Goal: Task Accomplishment & Management: Manage account settings

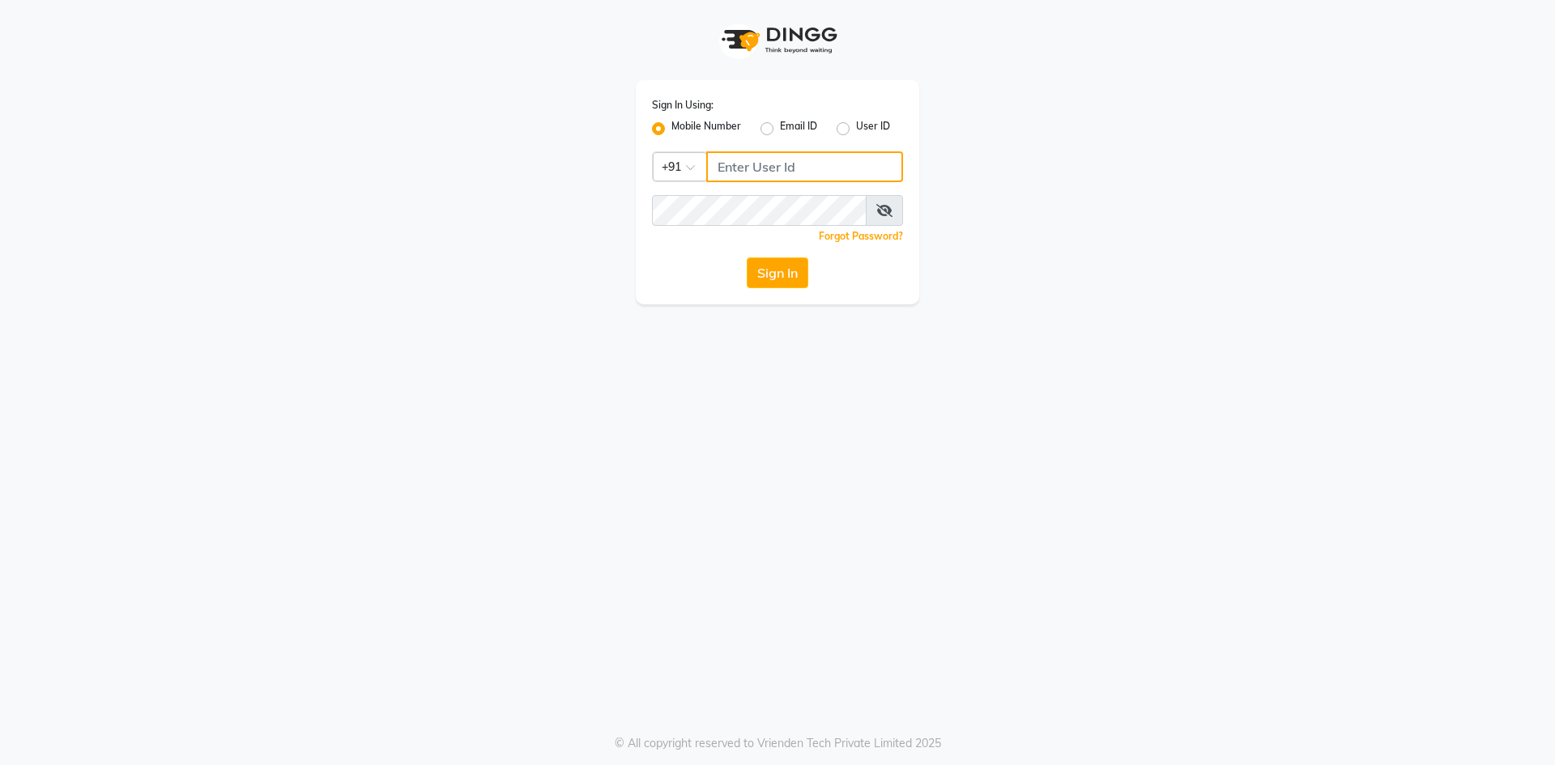
click at [765, 167] on input "Username" at bounding box center [804, 166] width 197 height 31
drag, startPoint x: 820, startPoint y: 174, endPoint x: 683, endPoint y: 156, distance: 138.0
click at [683, 156] on div "Country Code × [PHONE_NUMBER]" at bounding box center [777, 166] width 251 height 31
type input "9346339770"
click at [773, 276] on button "Sign In" at bounding box center [778, 273] width 62 height 31
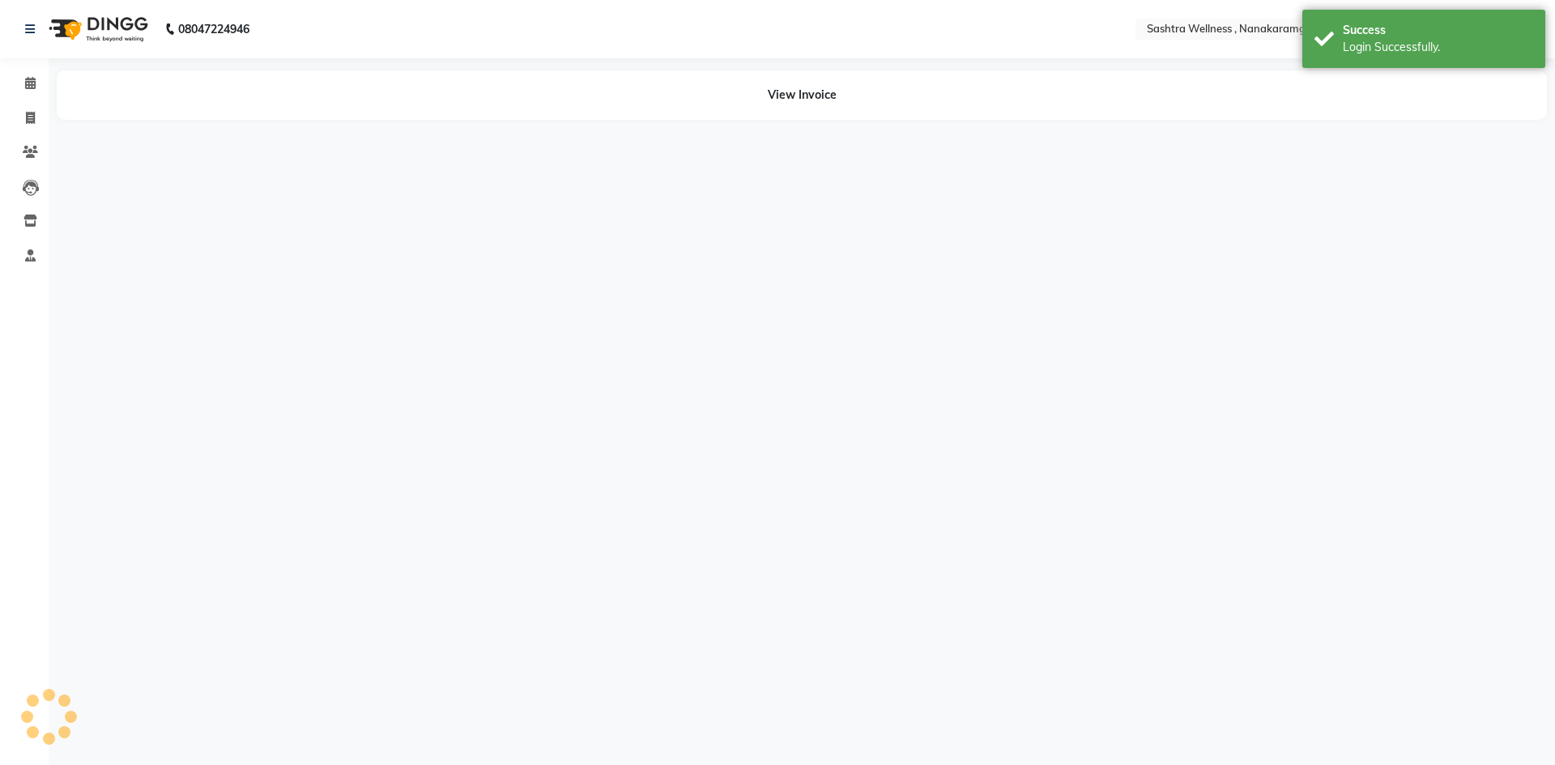
select select "en"
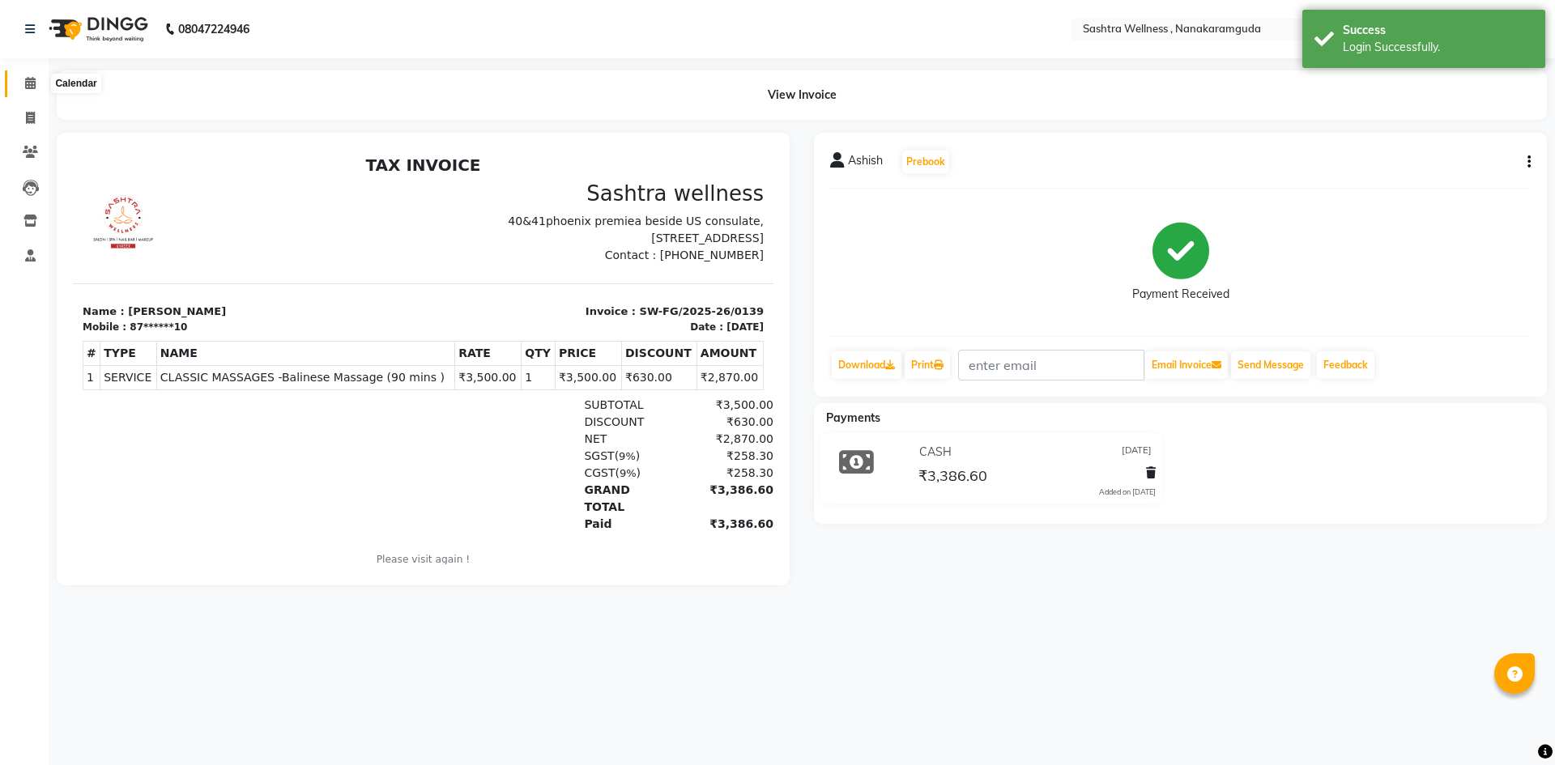
click at [29, 85] on icon at bounding box center [30, 83] width 11 height 12
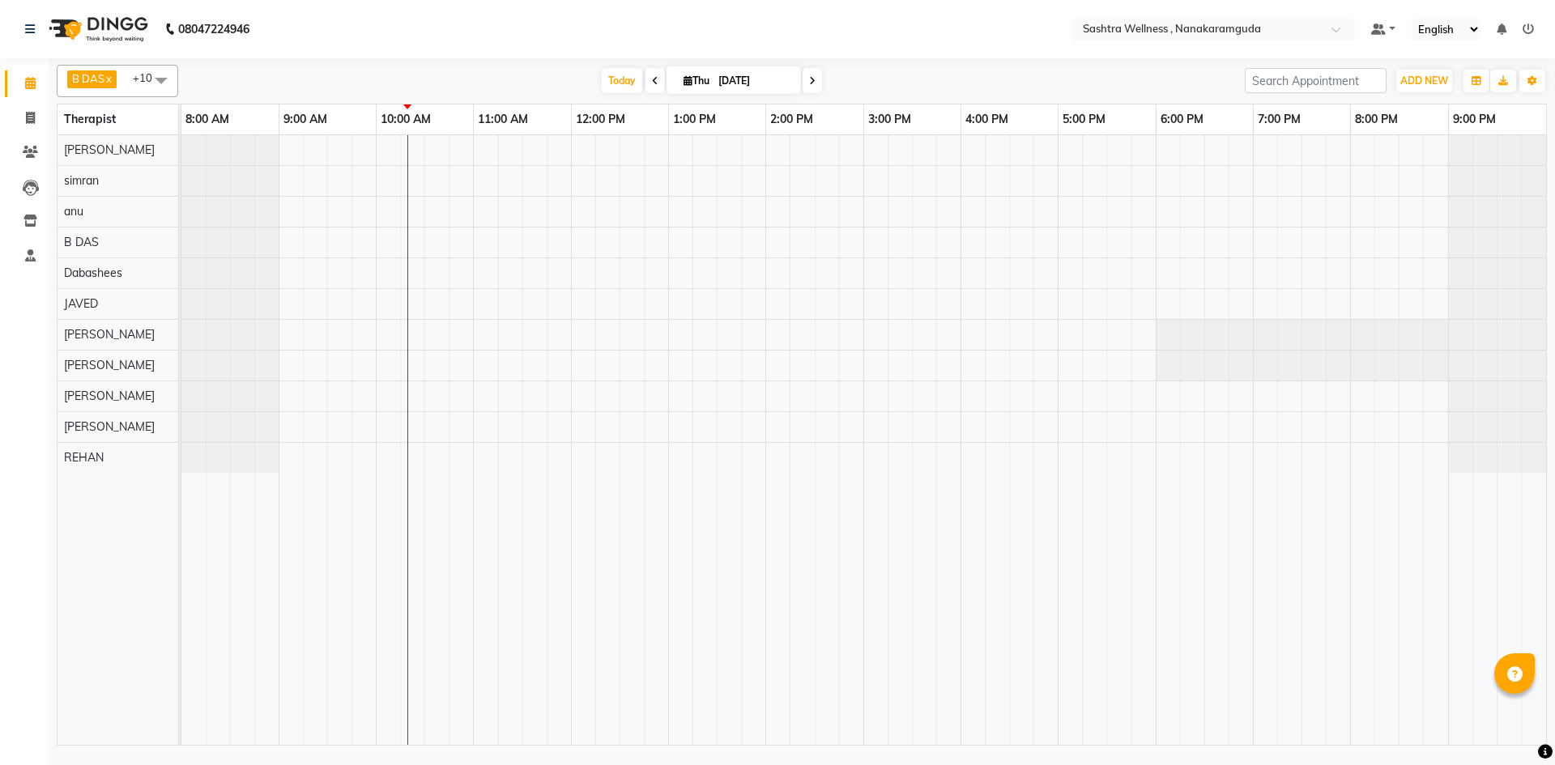
click at [705, 79] on span "Thu" at bounding box center [696, 81] width 34 height 12
select select "9"
select select "2025"
click at [644, 185] on span "1" at bounding box center [643, 184] width 26 height 26
type input "[DATE]"
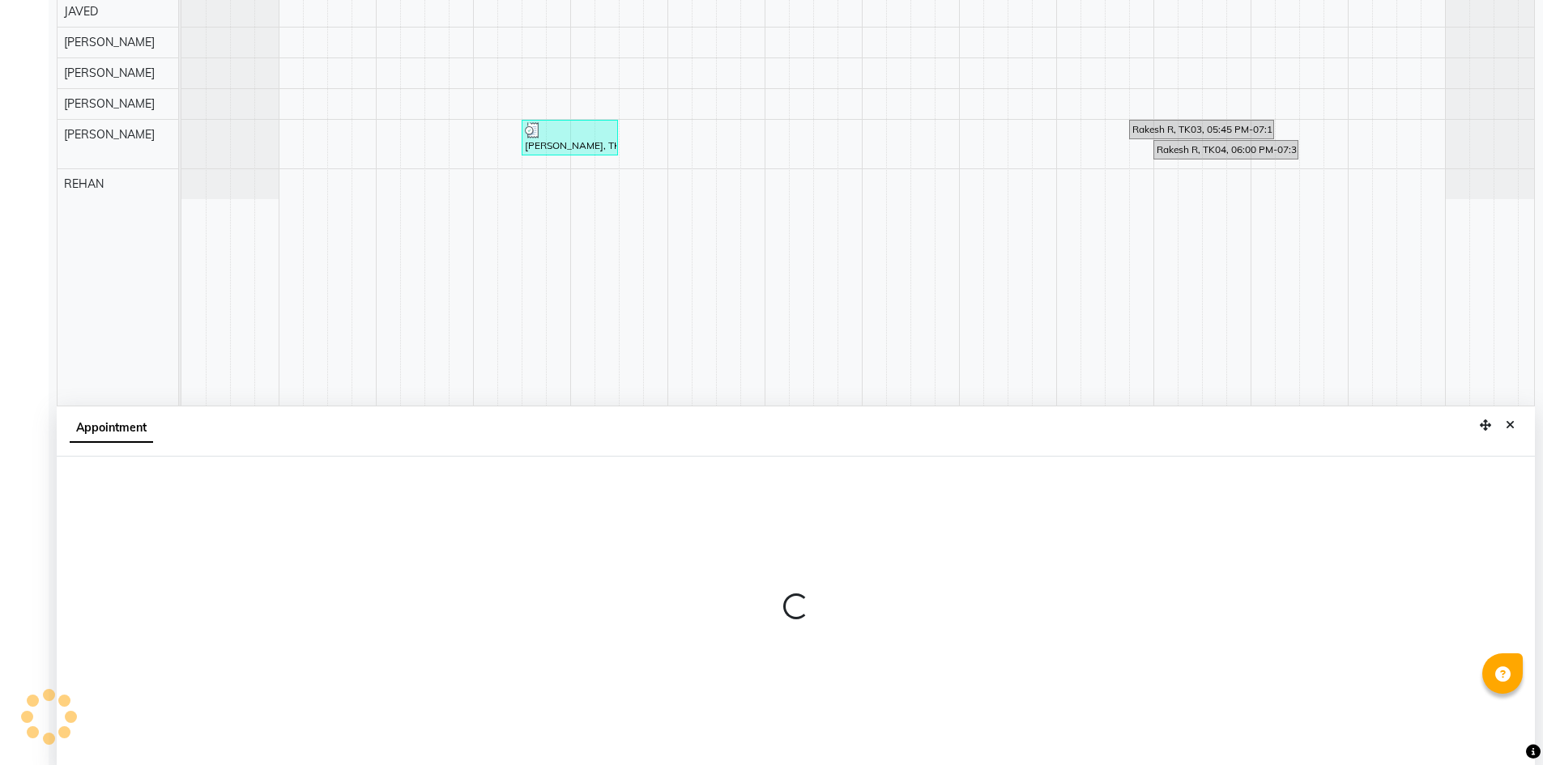
scroll to position [302, 0]
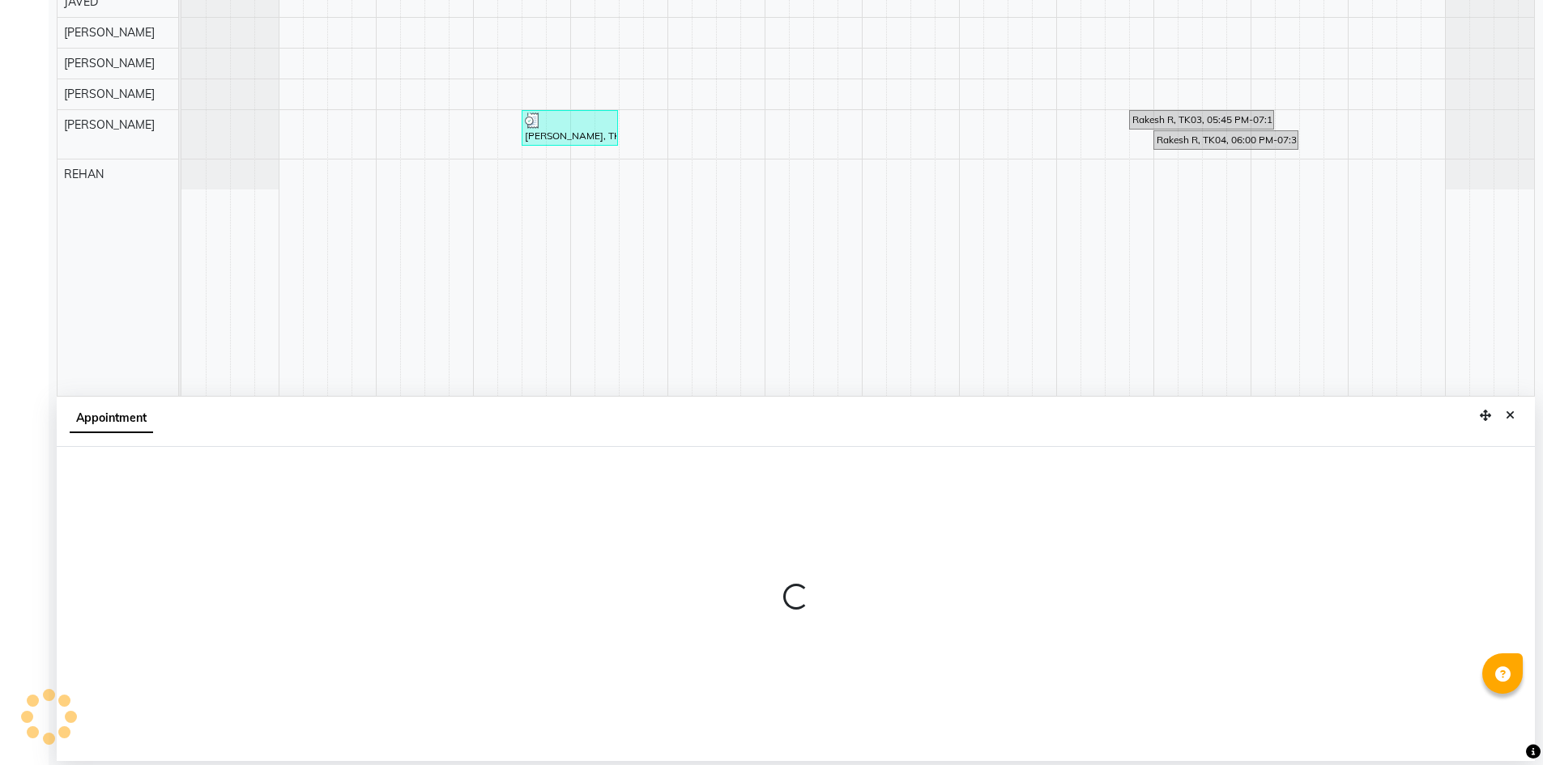
select select "77114"
select select "735"
select select "tentative"
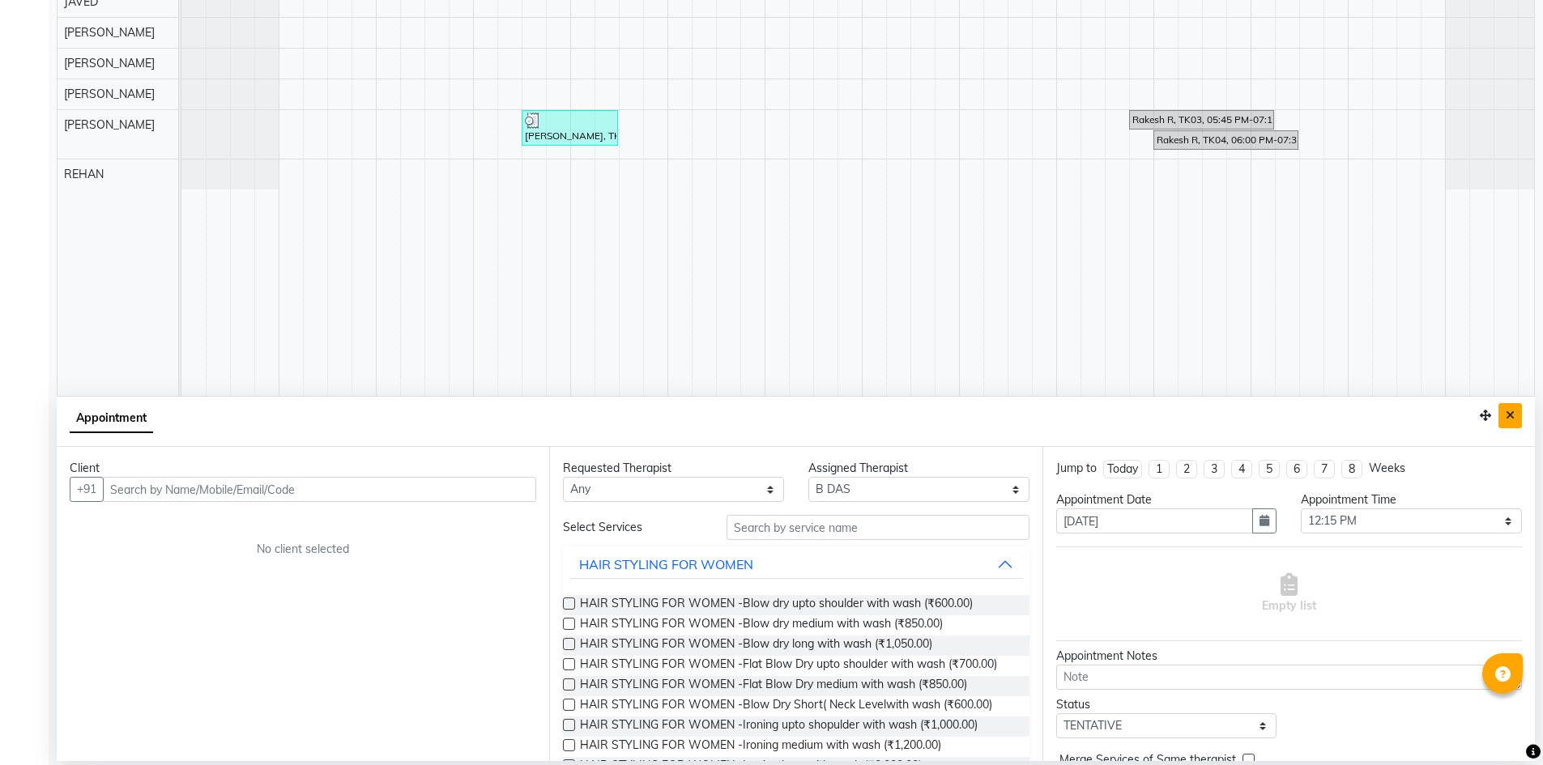
click at [1508, 411] on icon "Close" at bounding box center [1510, 415] width 9 height 11
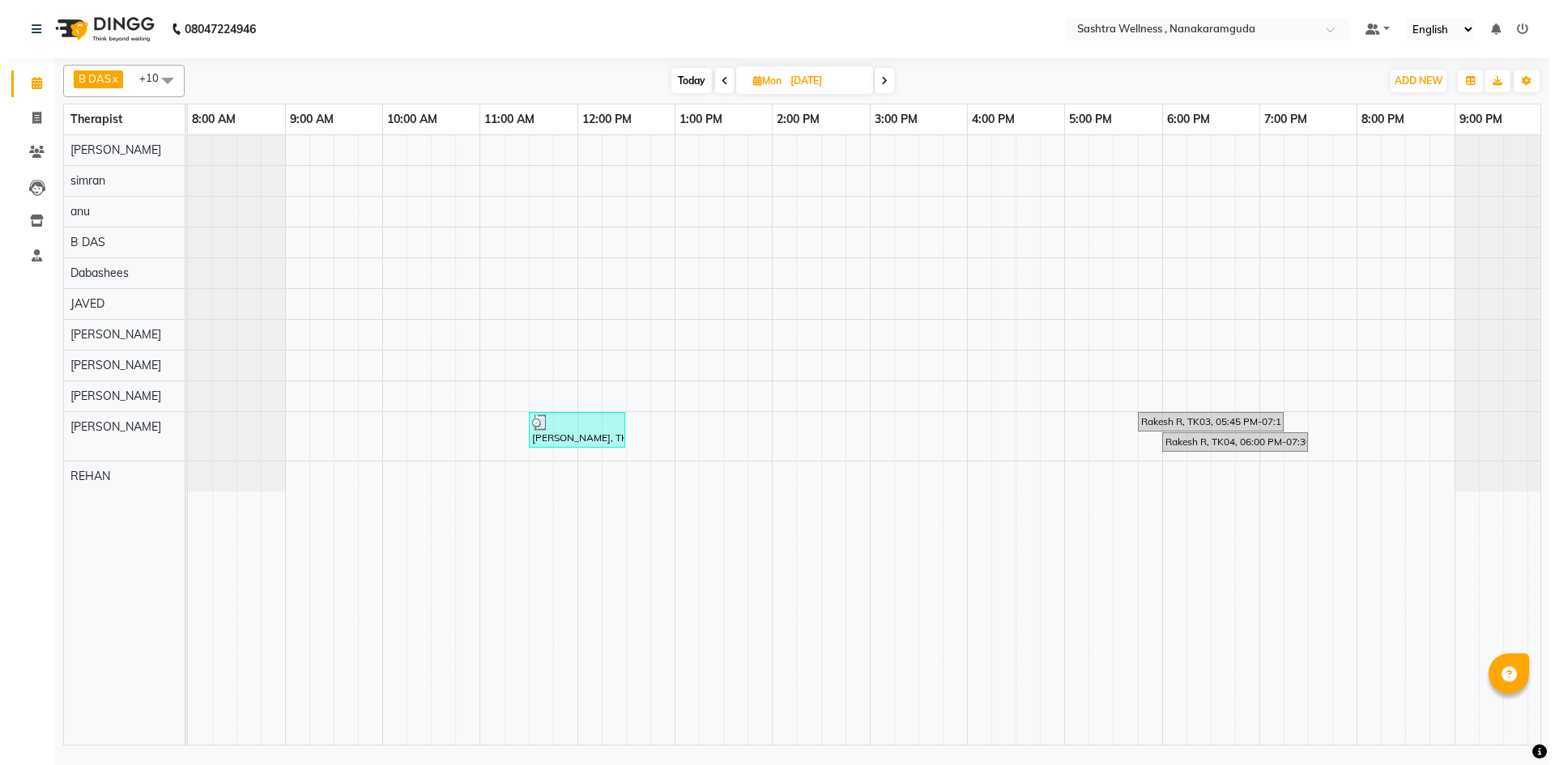
scroll to position [0, 0]
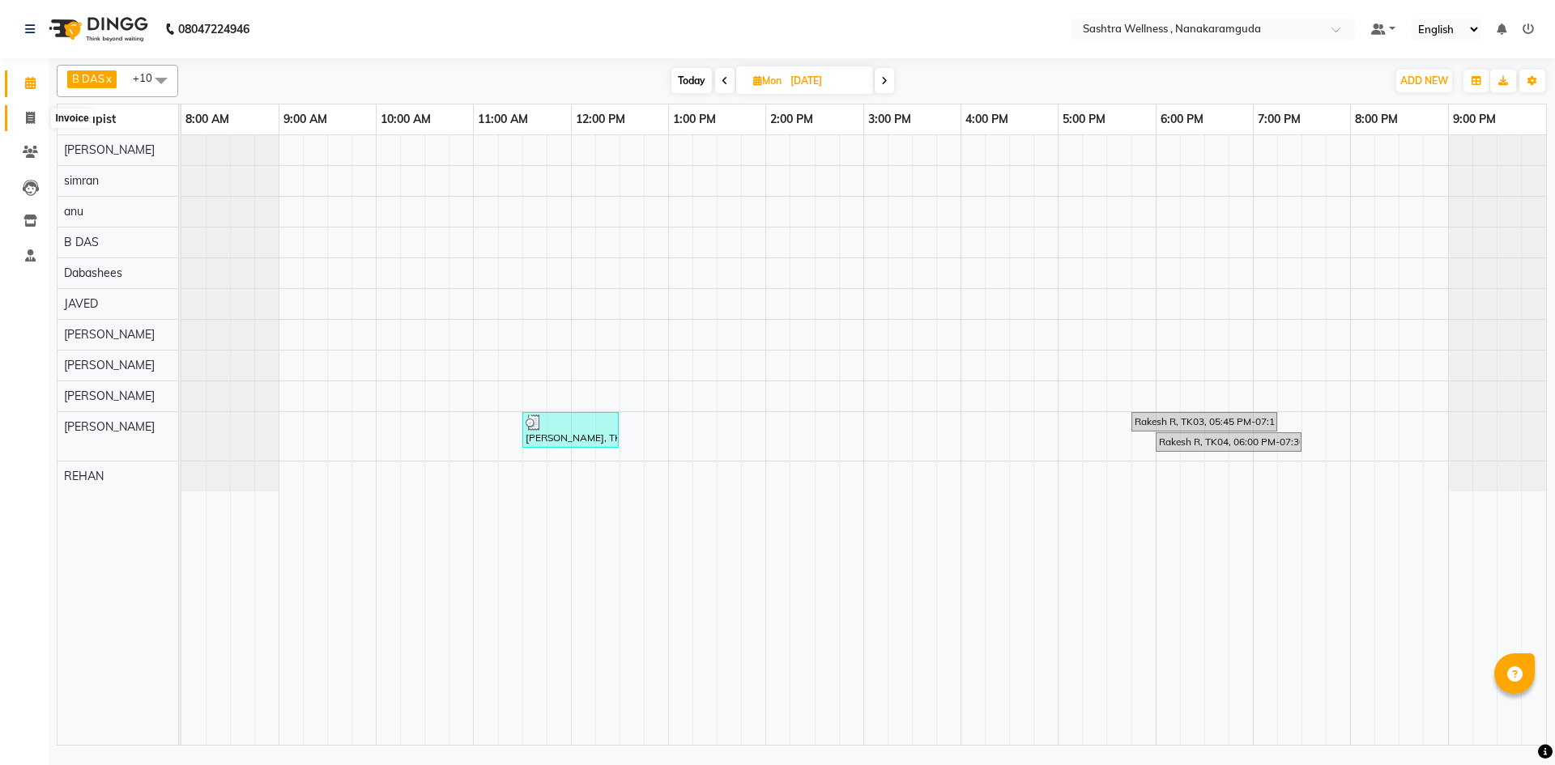
click at [34, 116] on icon at bounding box center [30, 118] width 9 height 12
select select "service"
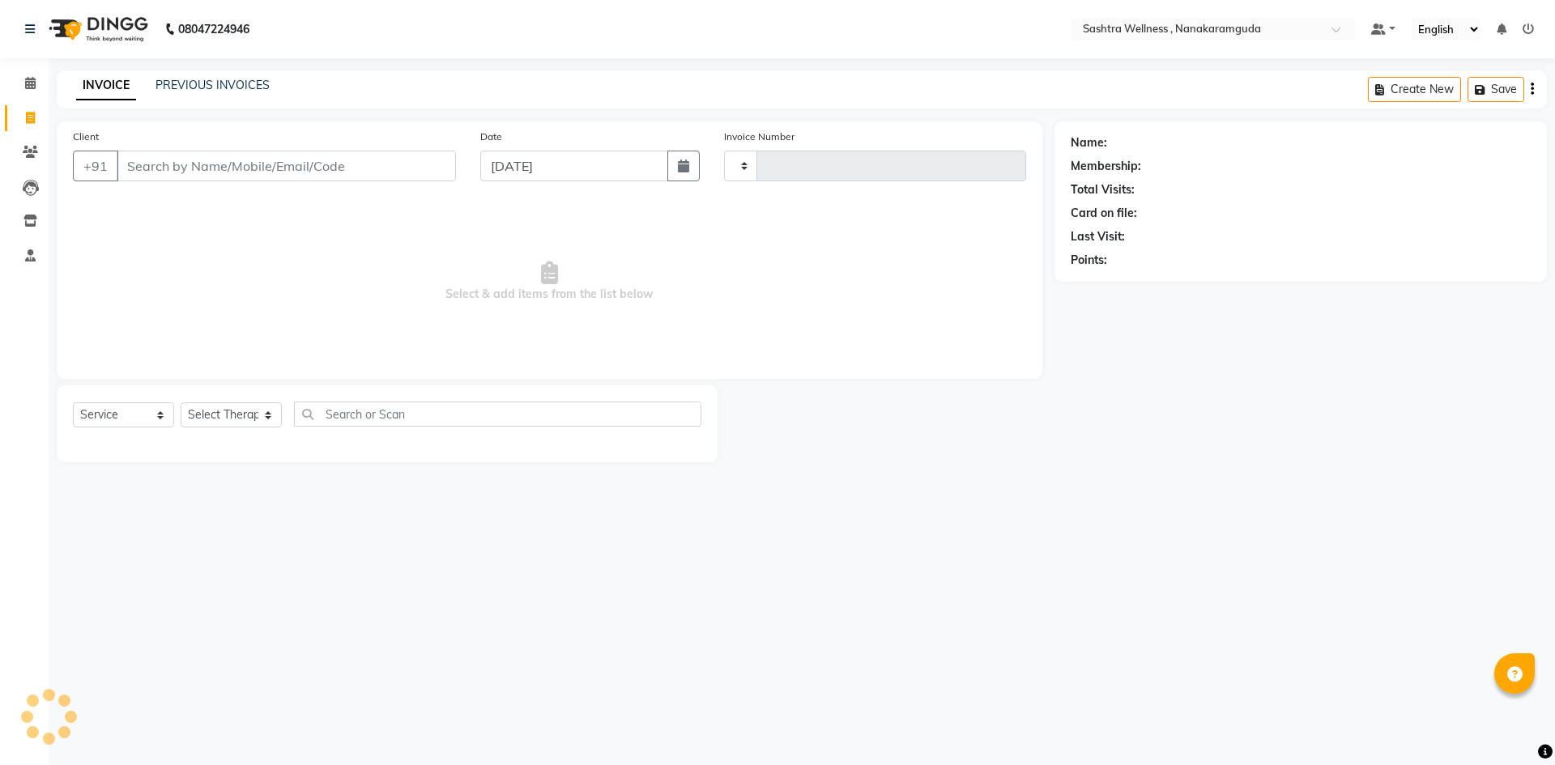
type input "0144"
select select "6669"
select select "package"
select select "82473"
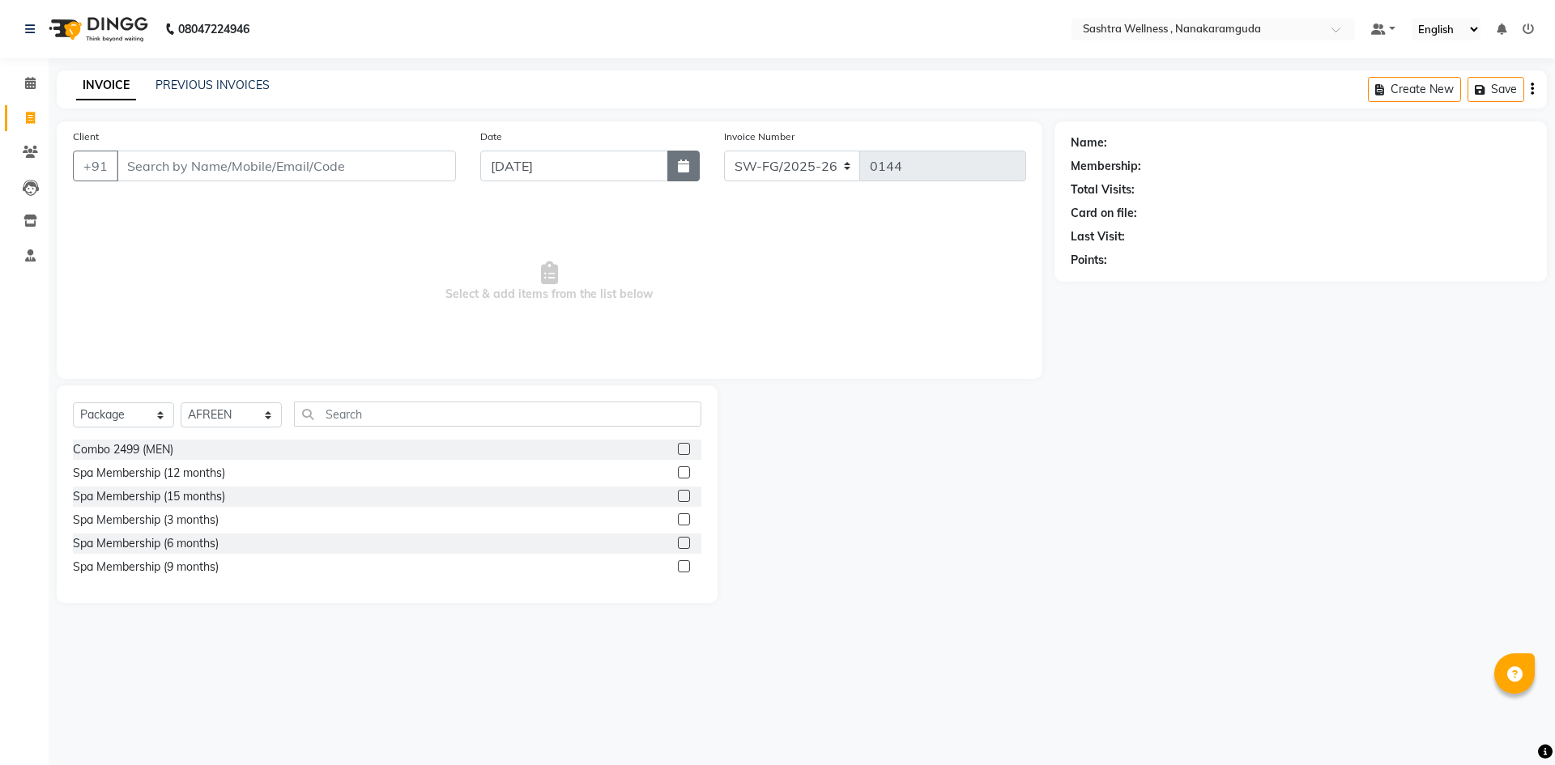
click at [687, 154] on button "button" at bounding box center [683, 166] width 32 height 31
select select "9"
select select "2025"
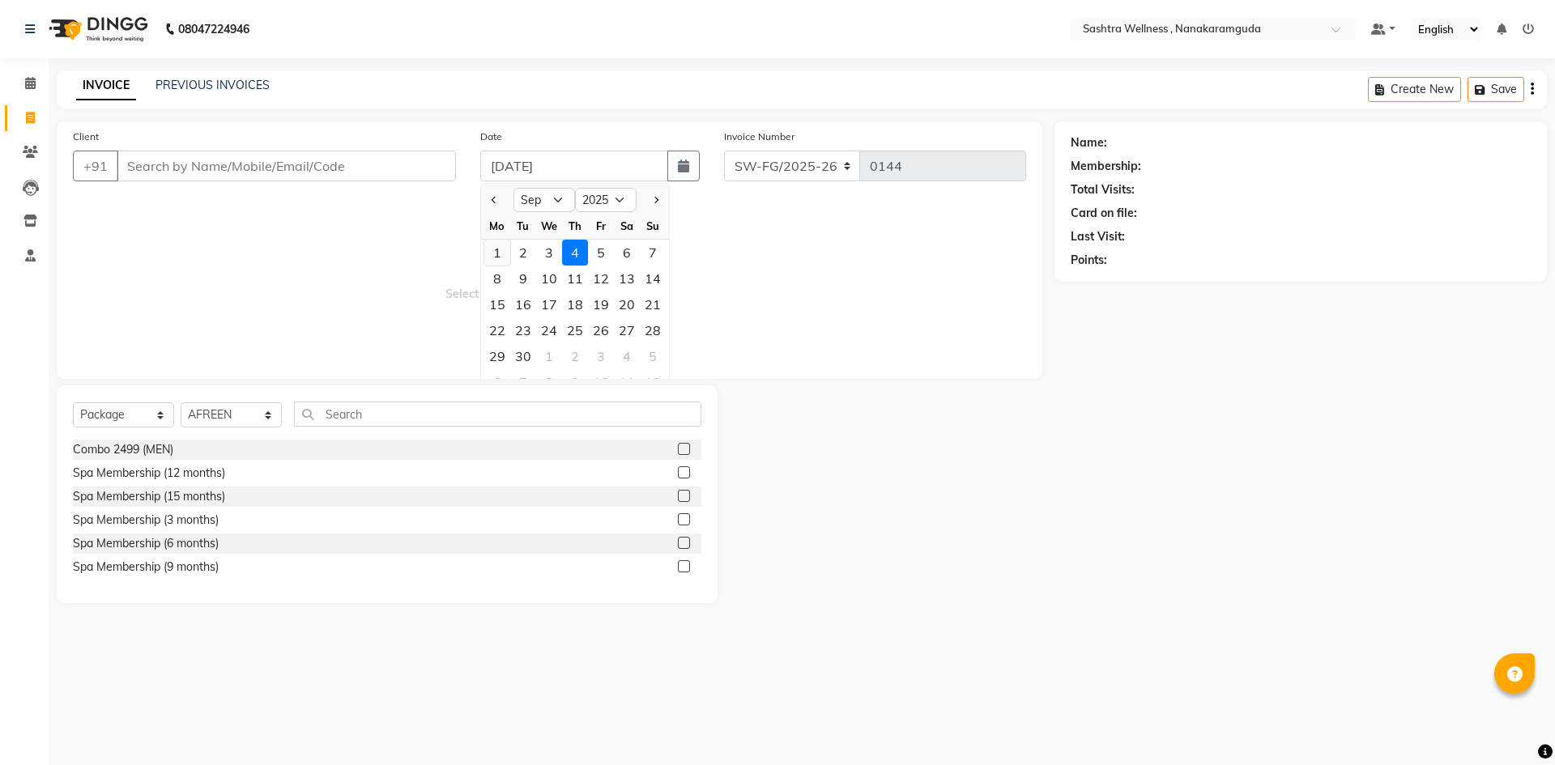
click at [497, 248] on div "1" at bounding box center [497, 253] width 26 height 26
type input "[DATE]"
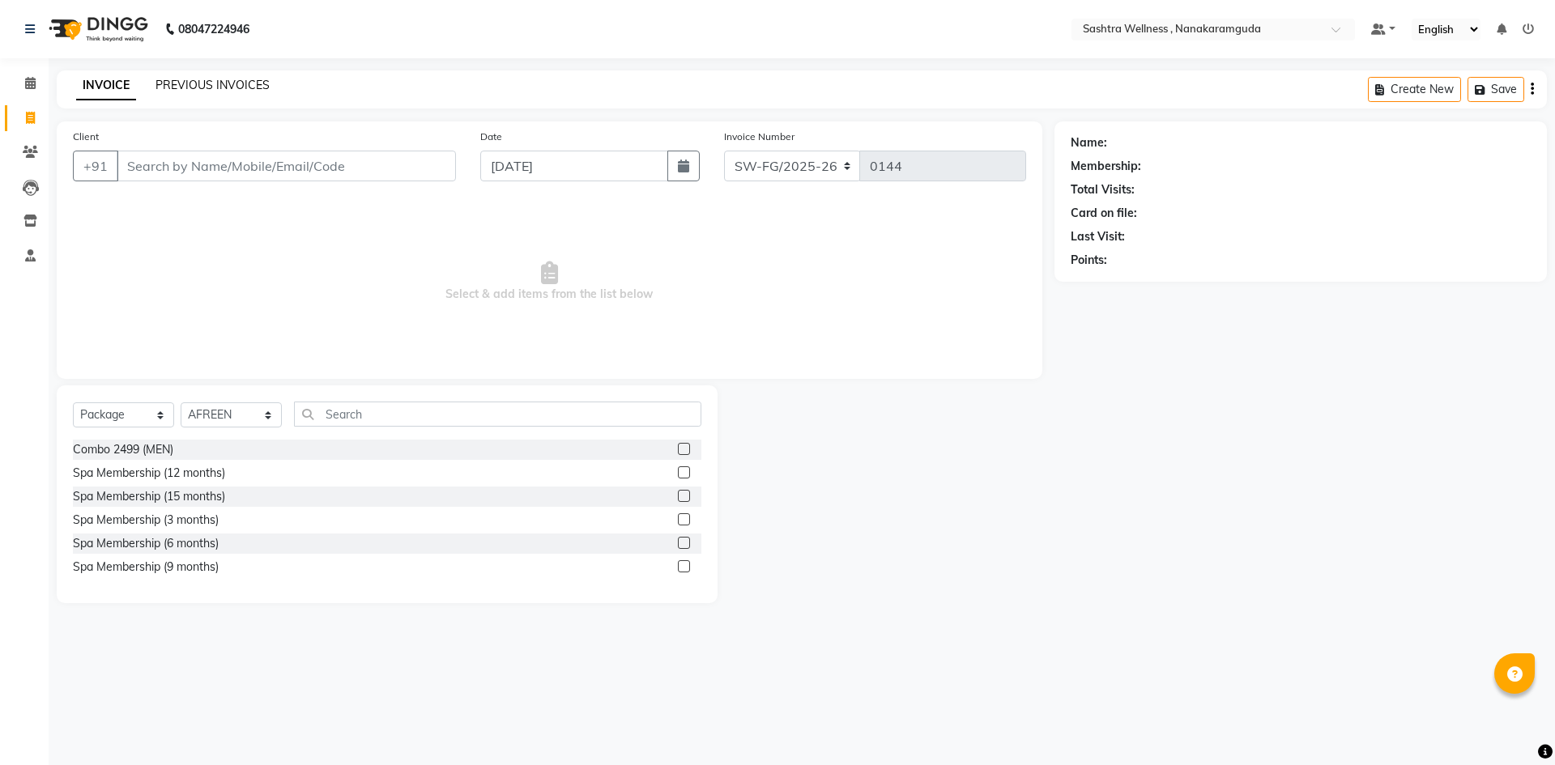
click at [207, 83] on link "PREVIOUS INVOICES" at bounding box center [212, 85] width 114 height 15
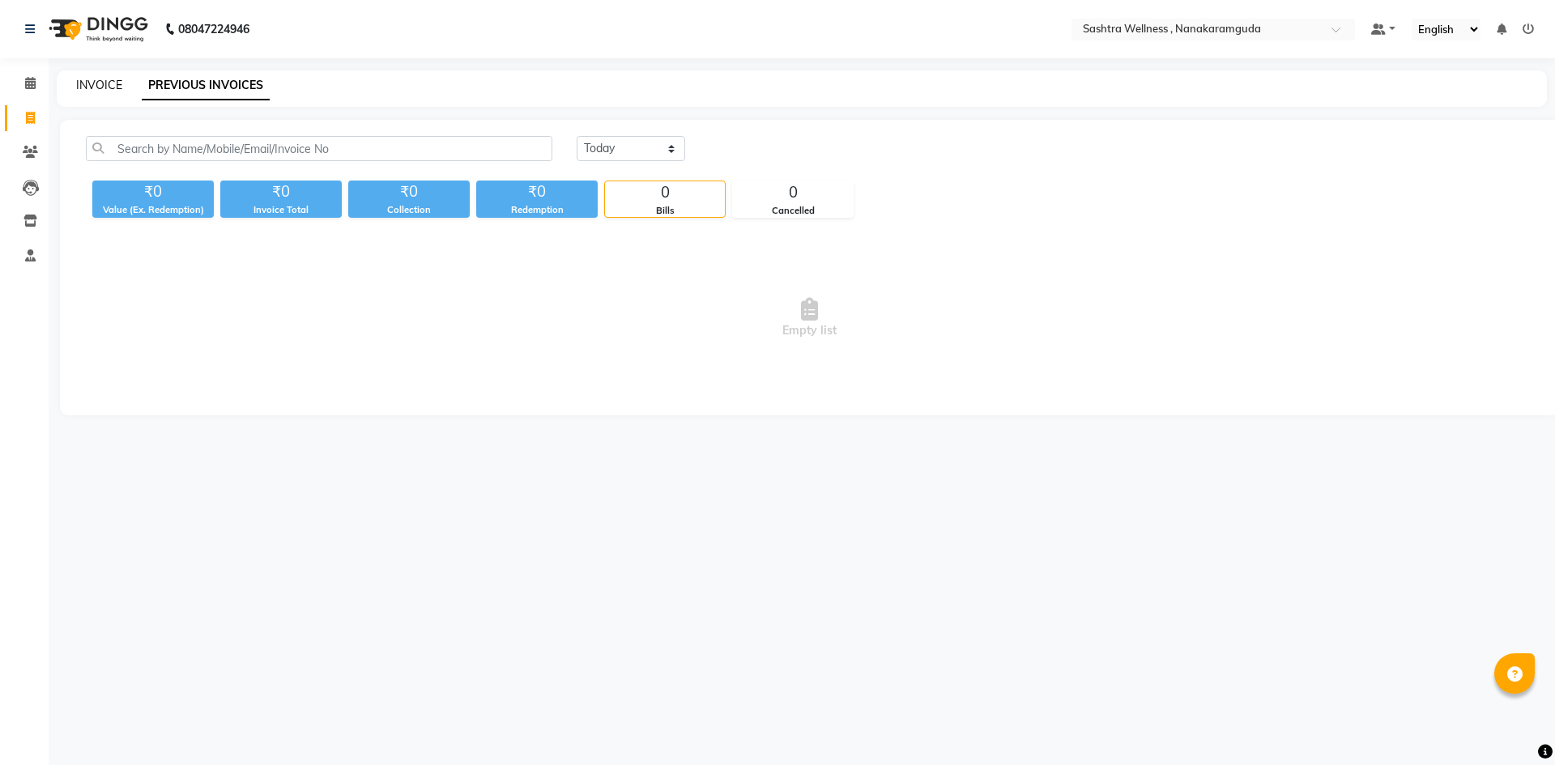
click at [112, 87] on link "INVOICE" at bounding box center [99, 85] width 46 height 15
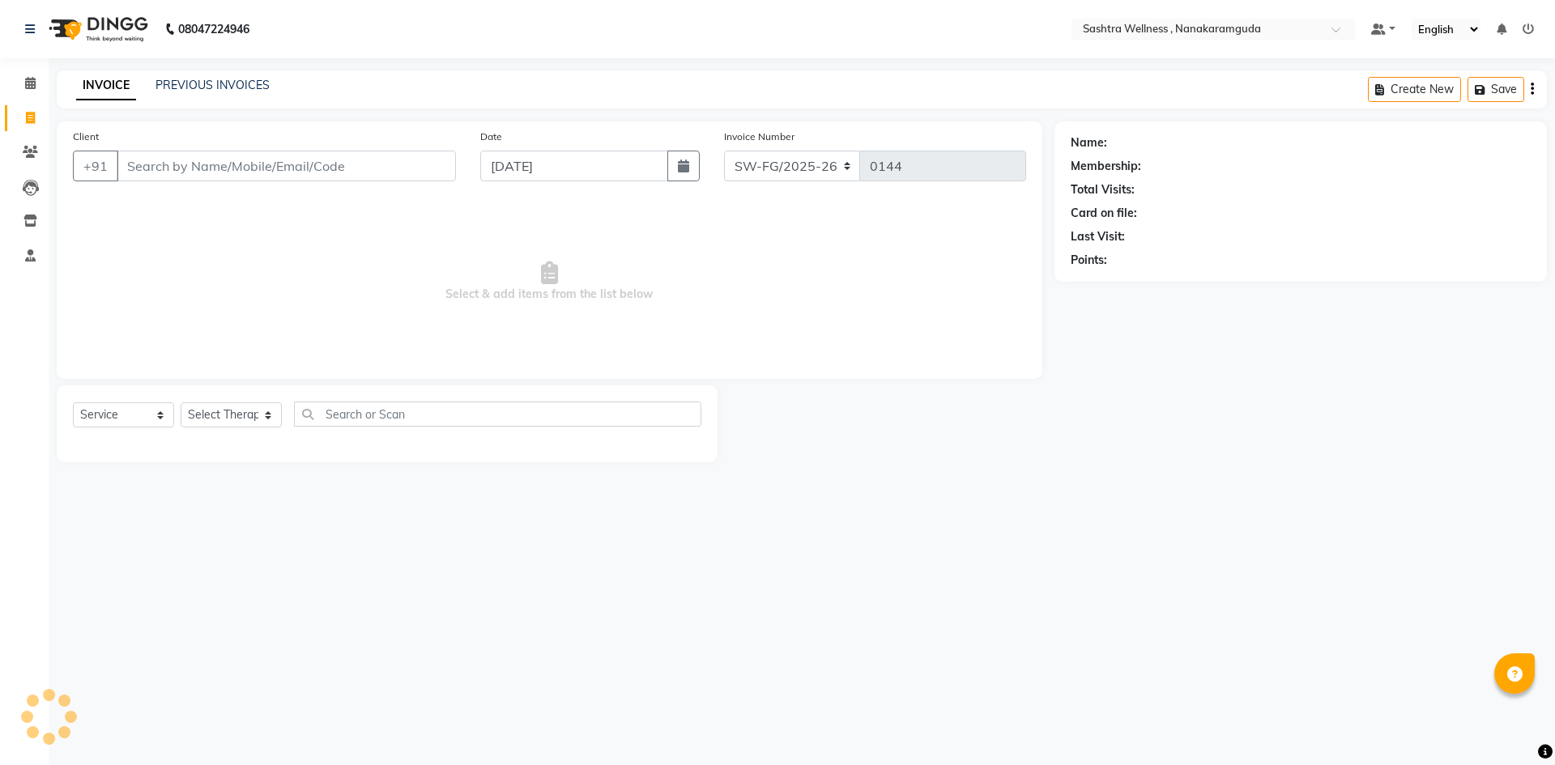
select select "package"
select select "82473"
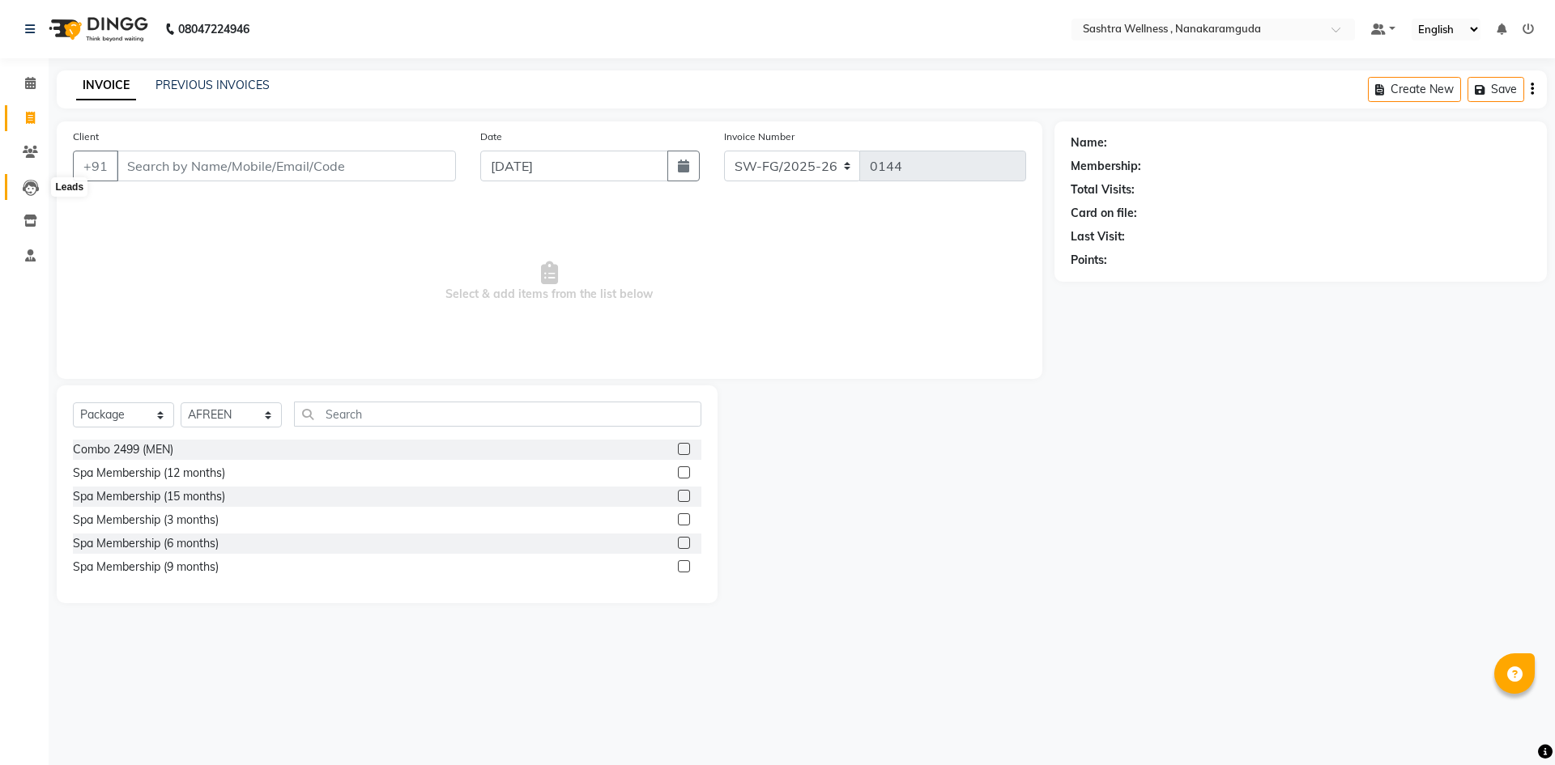
click at [33, 189] on icon at bounding box center [31, 188] width 16 height 16
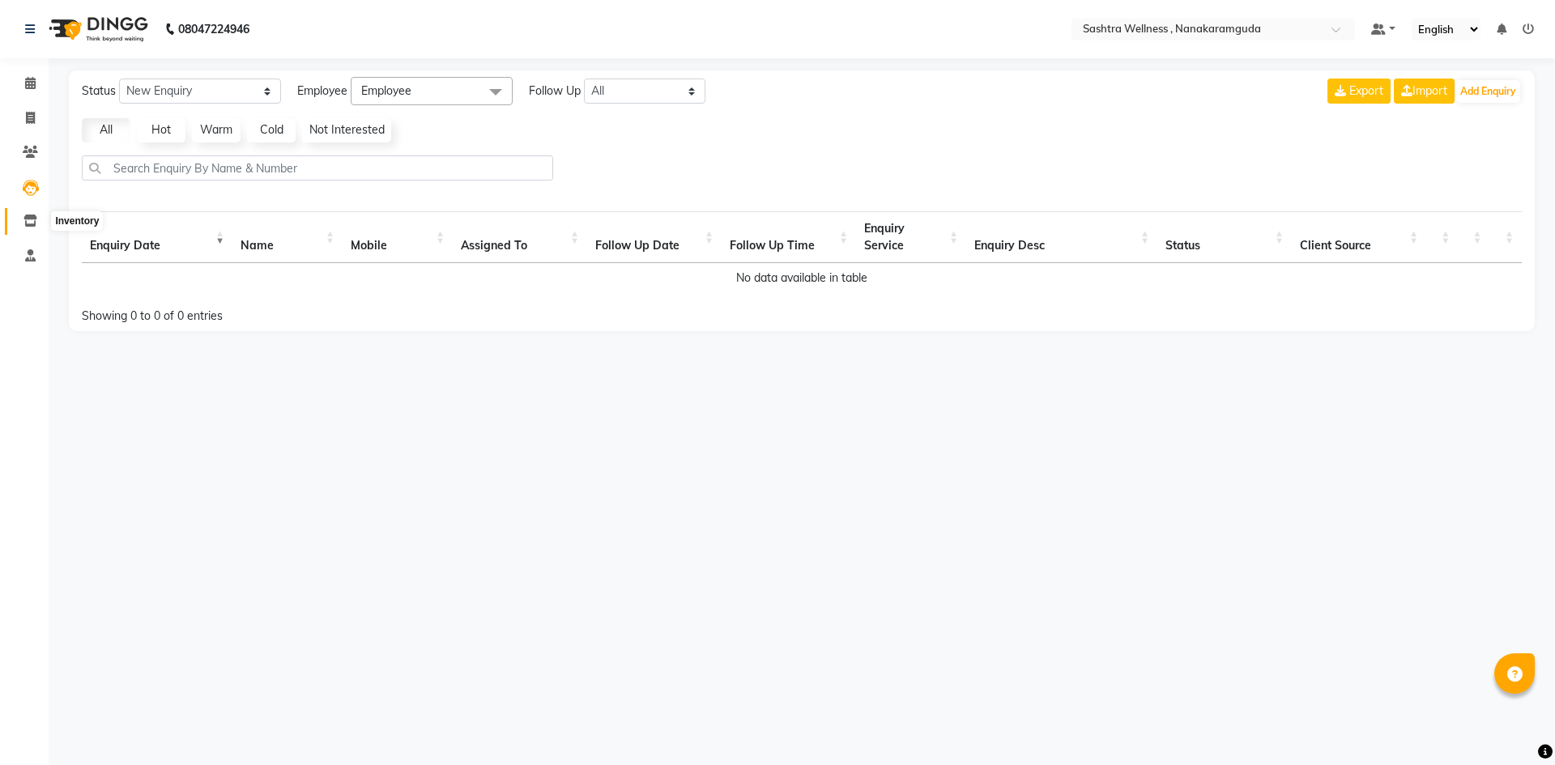
click at [33, 221] on icon at bounding box center [30, 221] width 14 height 12
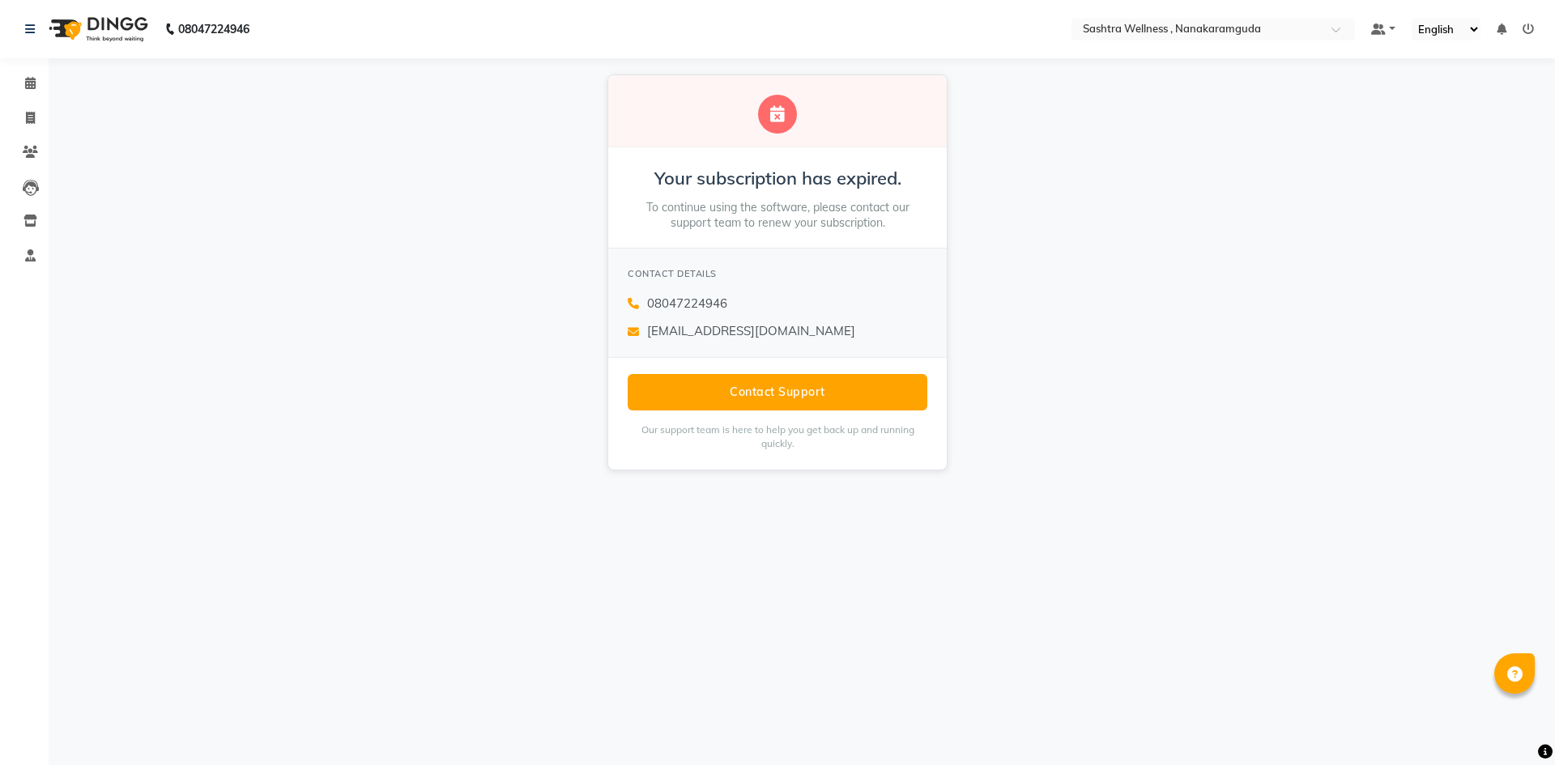
click at [33, 273] on li "Completed InProgress Upcoming Dropped Tentative Check-In Confirm" at bounding box center [24, 277] width 49 height 8
click at [33, 255] on icon at bounding box center [30, 255] width 11 height 12
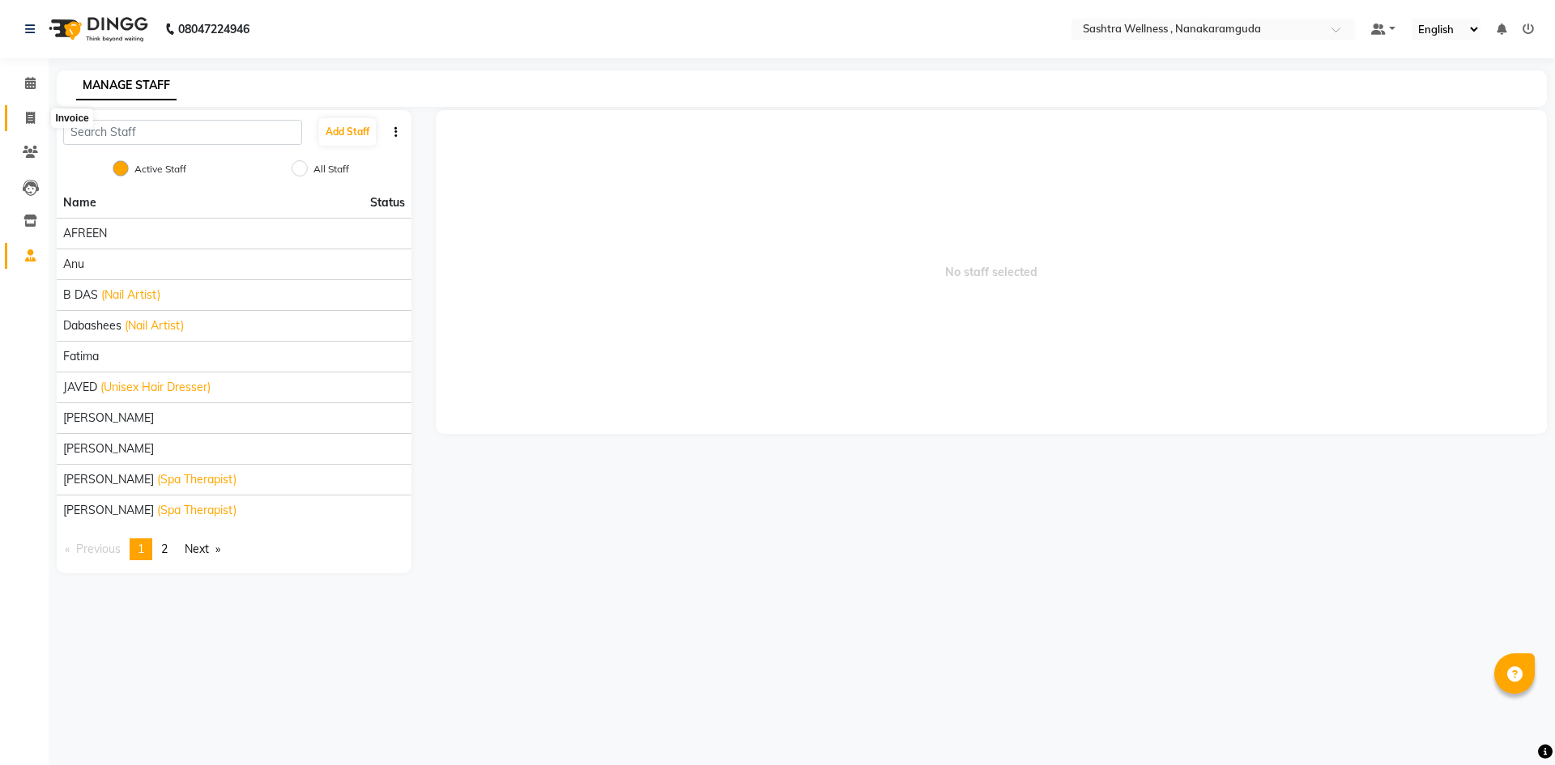
click at [32, 117] on icon at bounding box center [30, 118] width 9 height 12
select select "service"
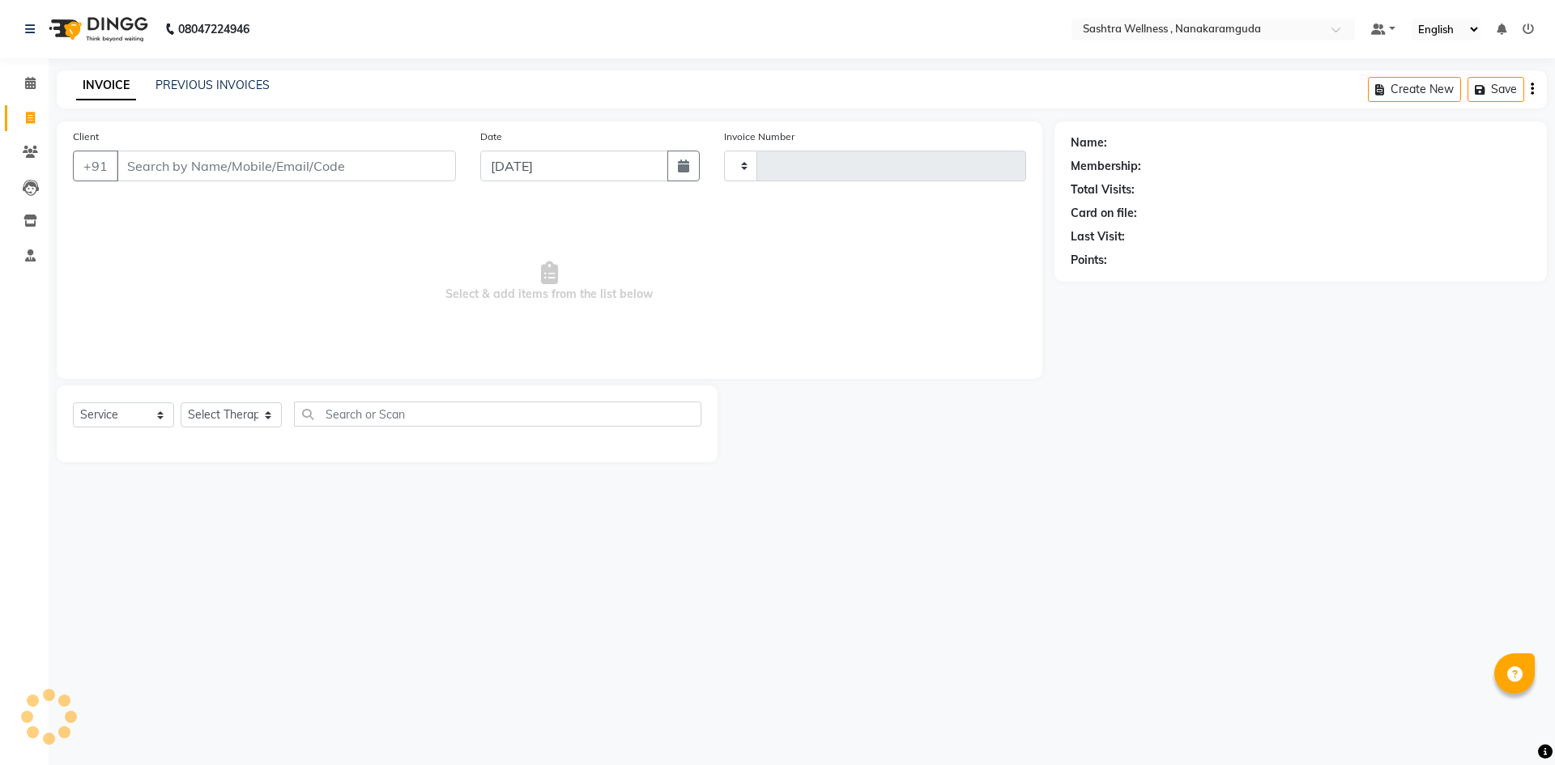
type input "0144"
select select "6669"
select select "package"
select select "82473"
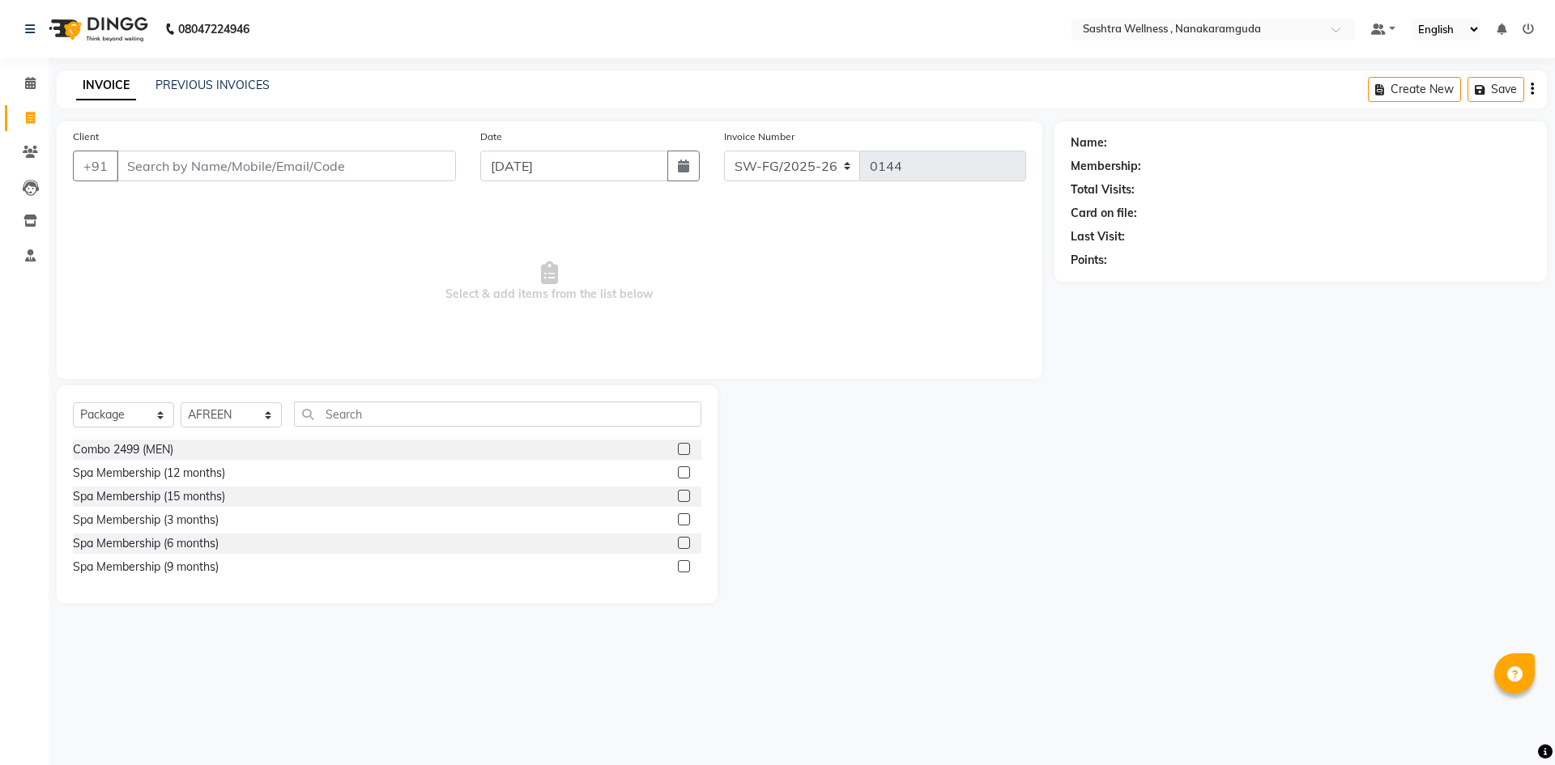
click at [683, 446] on label at bounding box center [684, 449] width 12 height 12
click at [683, 446] on input "checkbox" at bounding box center [683, 450] width 11 height 11
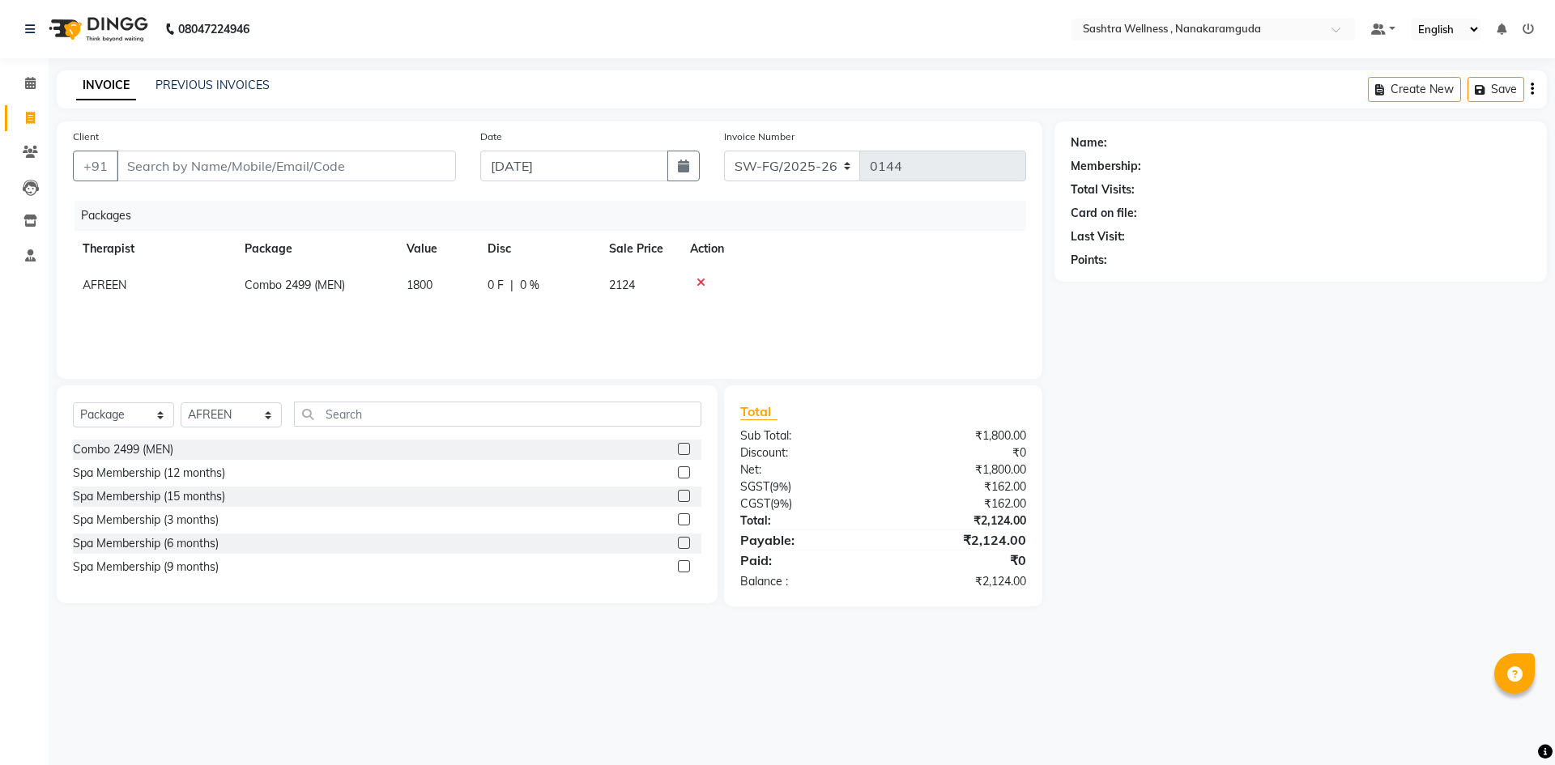
click at [682, 448] on label at bounding box center [684, 449] width 12 height 12
click at [682, 448] on input "checkbox" at bounding box center [683, 450] width 11 height 11
checkbox input "false"
click at [683, 479] on label at bounding box center [684, 472] width 12 height 12
click at [683, 479] on input "checkbox" at bounding box center [683, 473] width 11 height 11
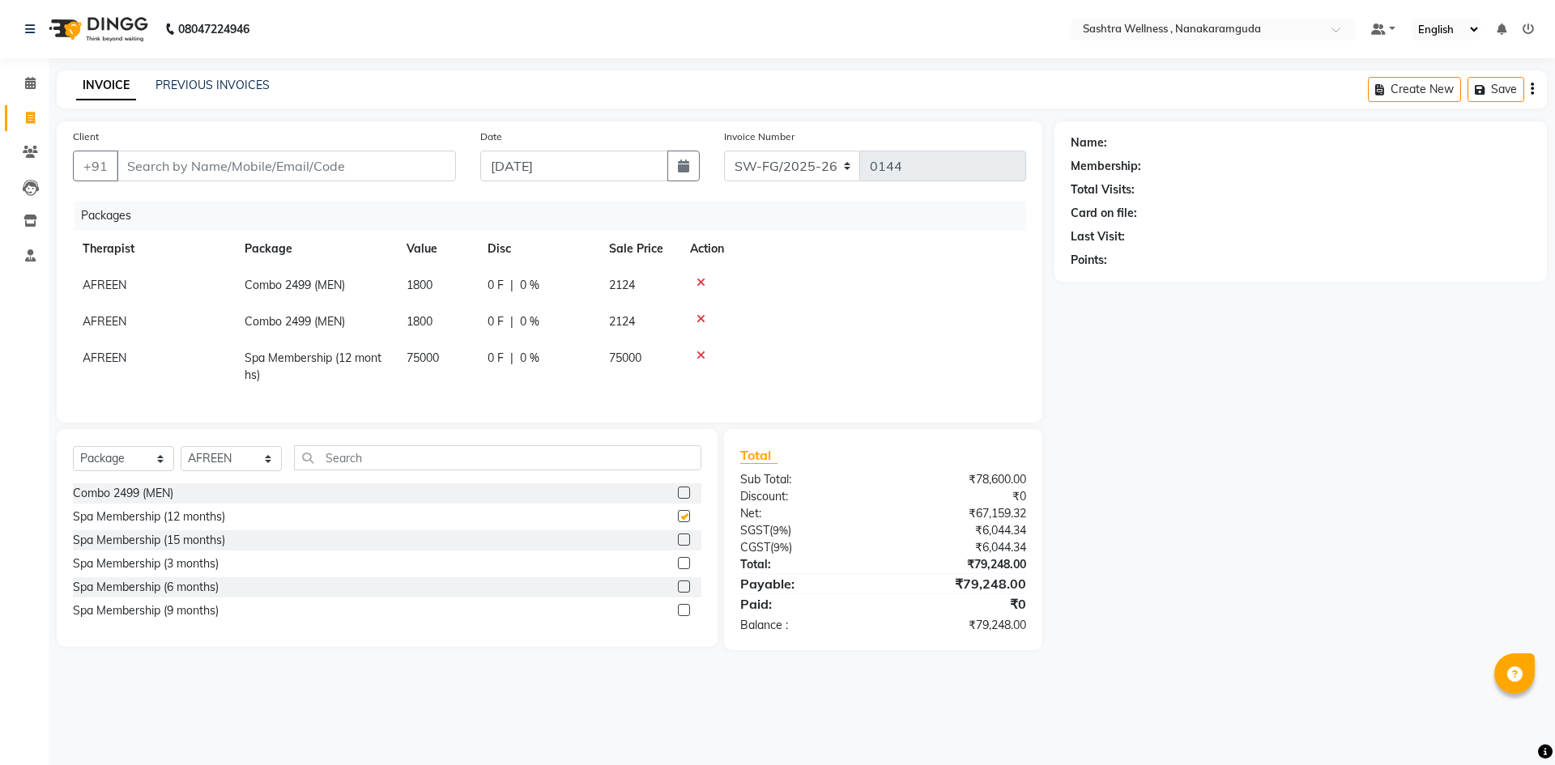
checkbox input "false"
click at [684, 546] on label at bounding box center [684, 540] width 12 height 12
click at [684, 546] on input "checkbox" at bounding box center [683, 540] width 11 height 11
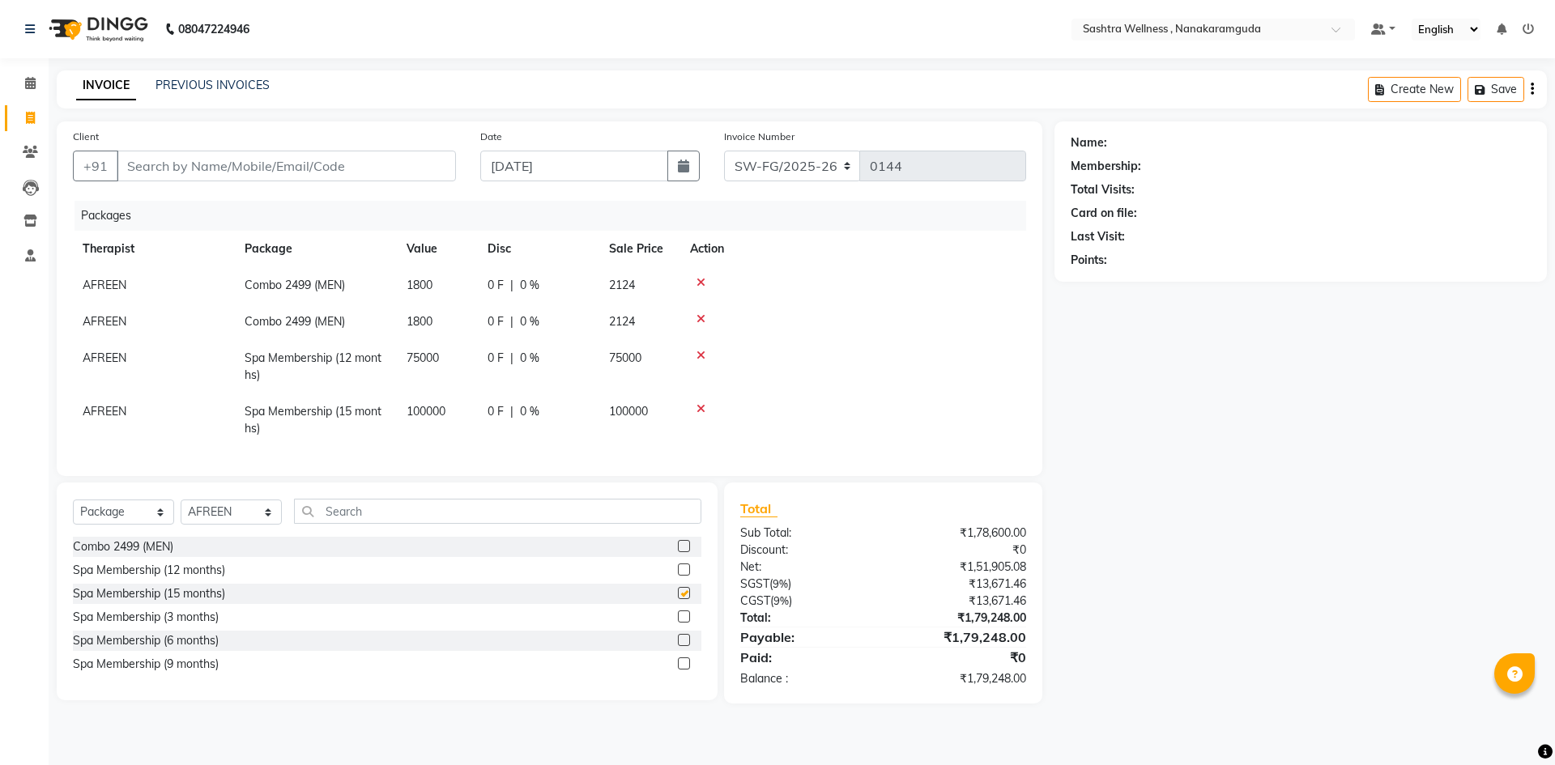
checkbox input "false"
click at [699, 283] on icon at bounding box center [700, 282] width 9 height 11
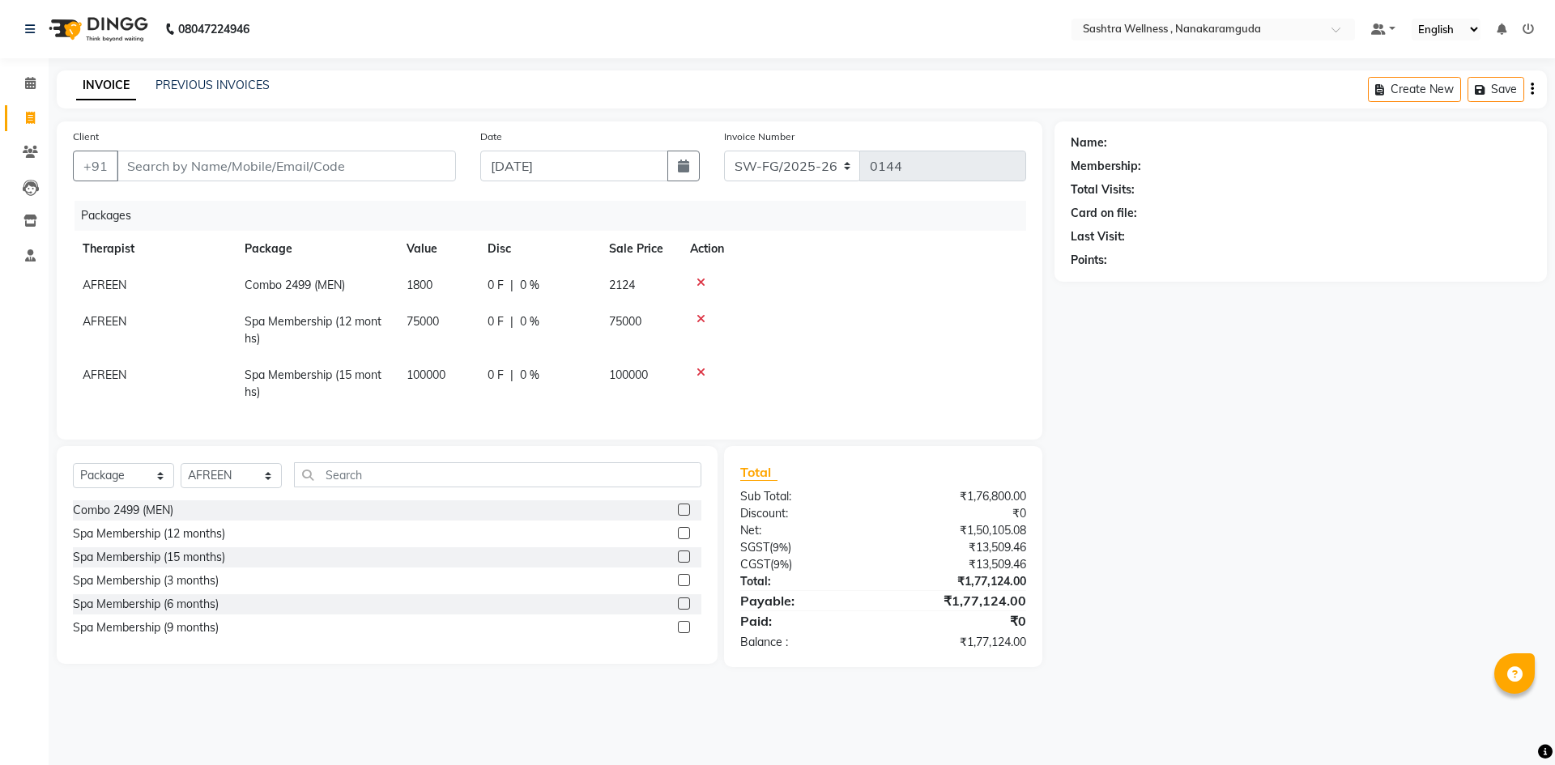
click at [703, 280] on icon at bounding box center [700, 282] width 9 height 11
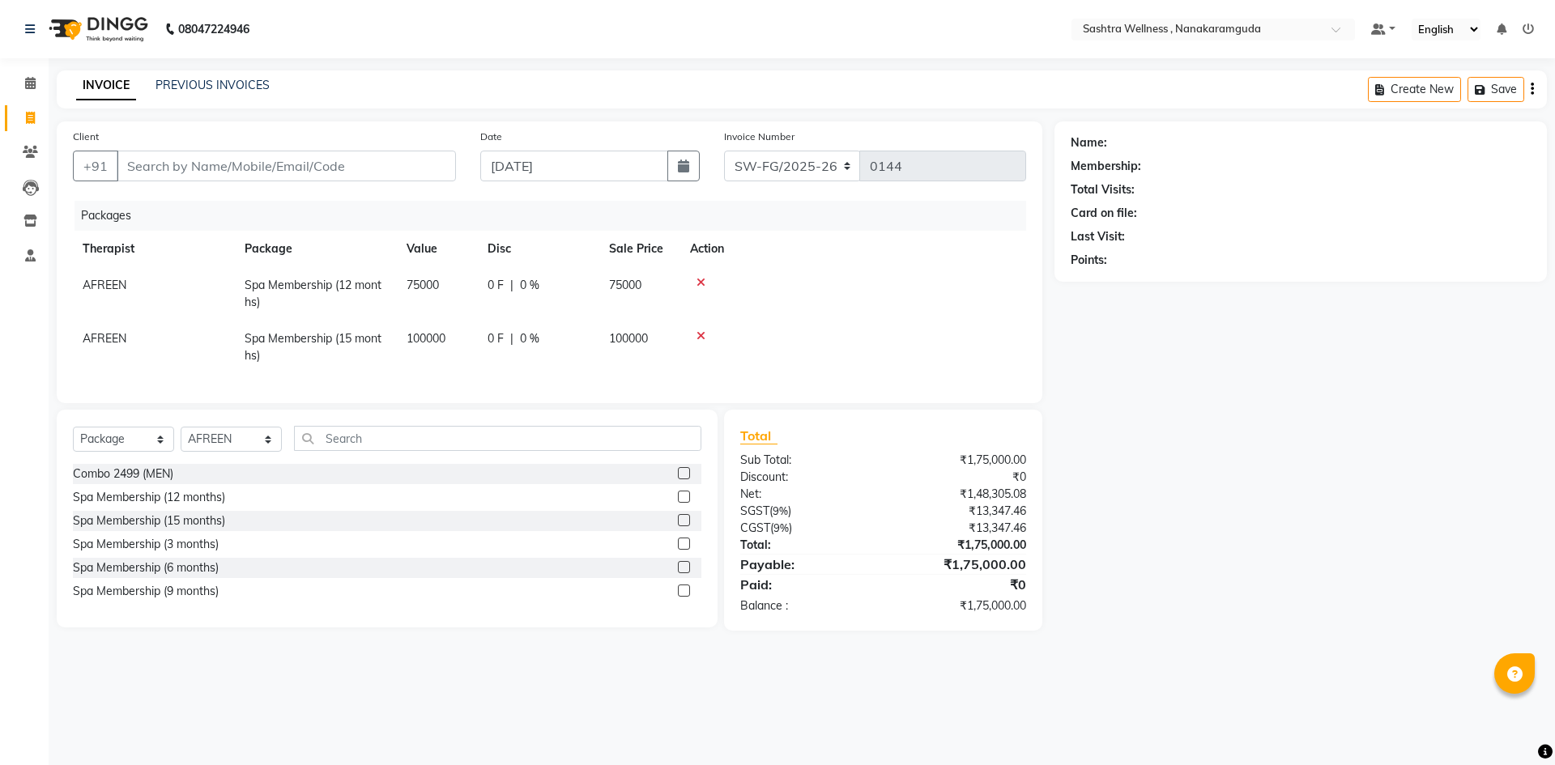
click at [703, 280] on icon at bounding box center [700, 282] width 9 height 11
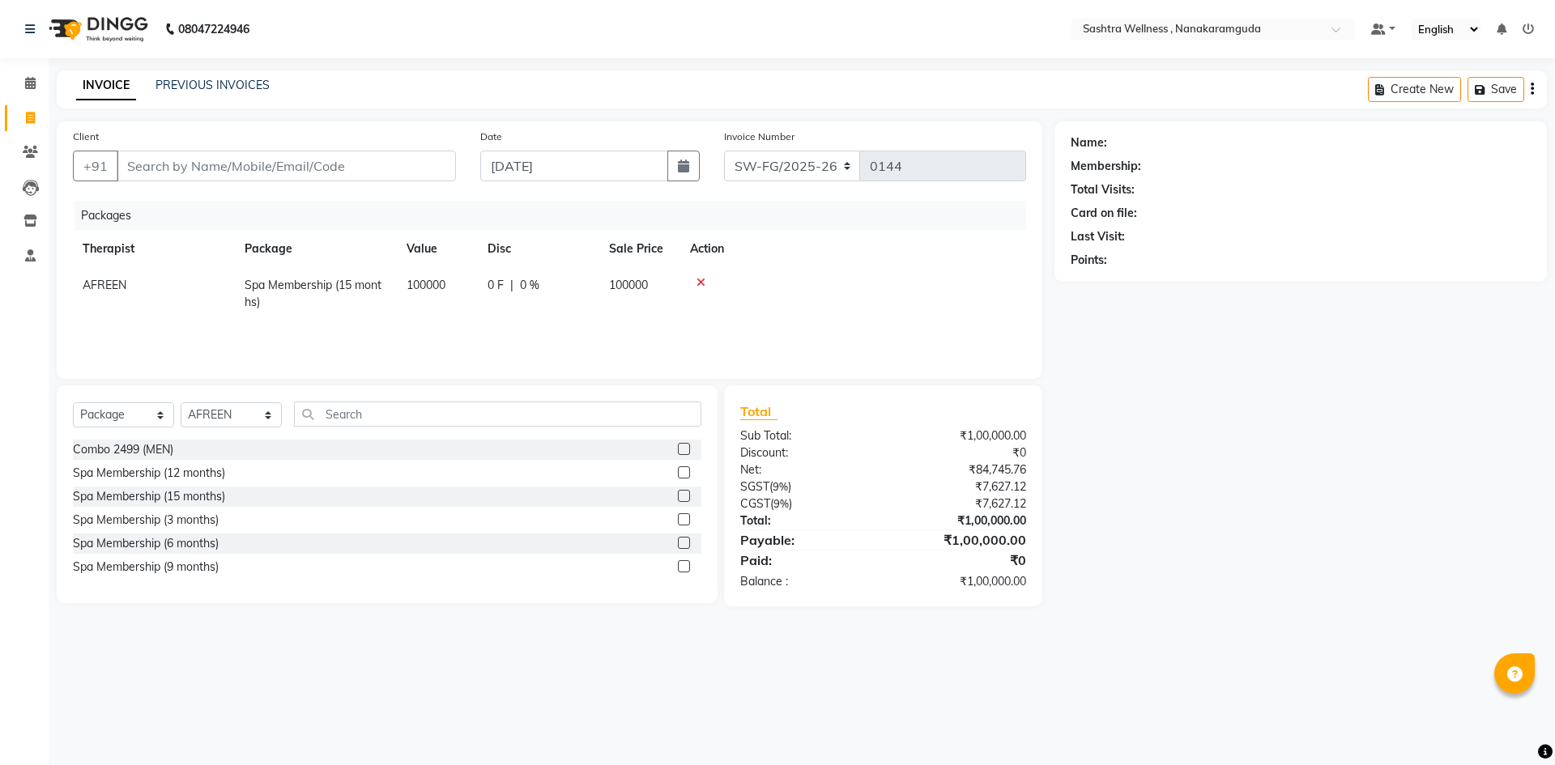
click at [703, 280] on icon at bounding box center [700, 282] width 9 height 11
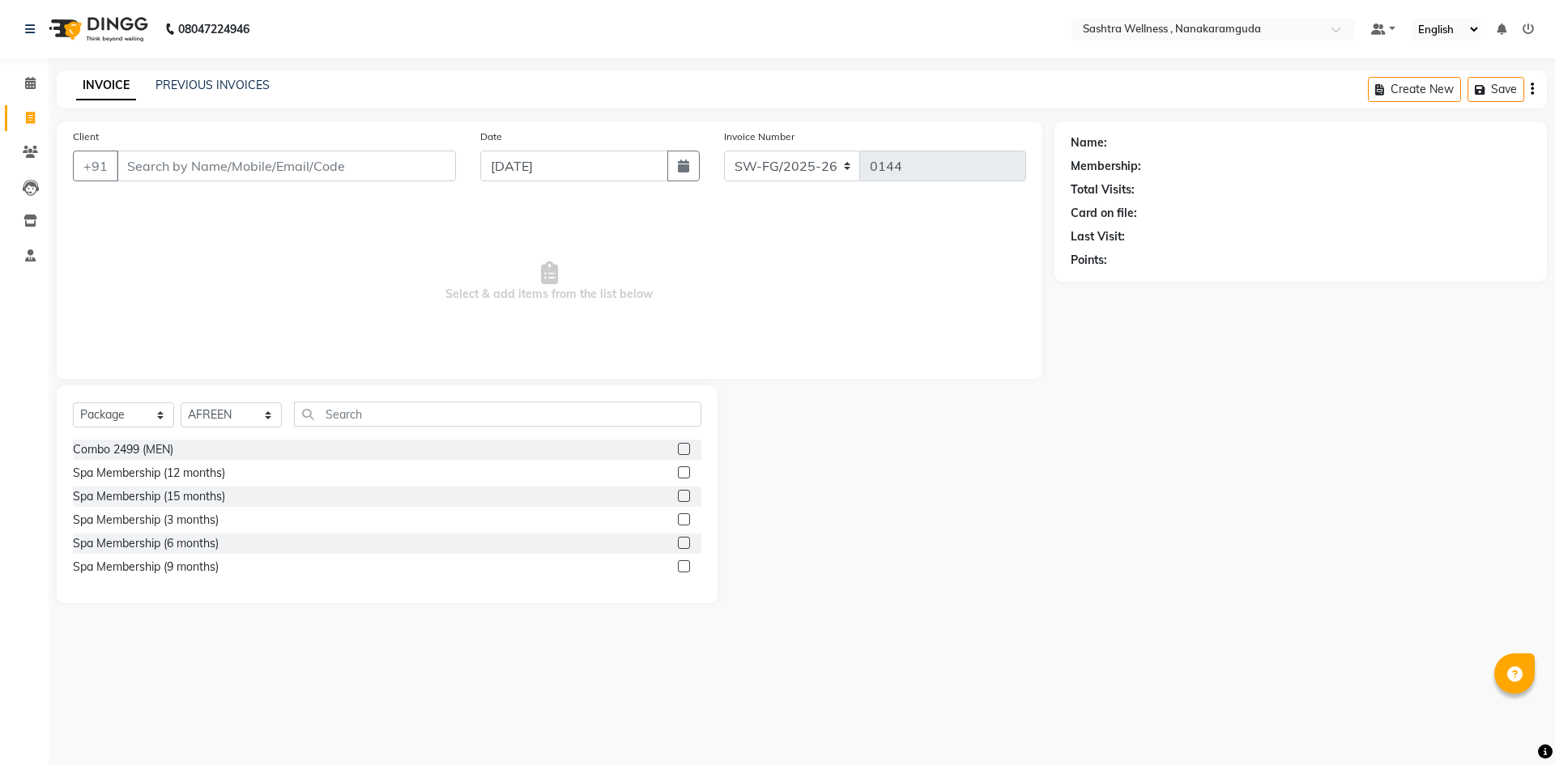
click at [762, 437] on div at bounding box center [886, 494] width 337 height 218
click at [1533, 89] on icon "button" at bounding box center [1532, 89] width 3 height 1
select select "package"
select select "82473"
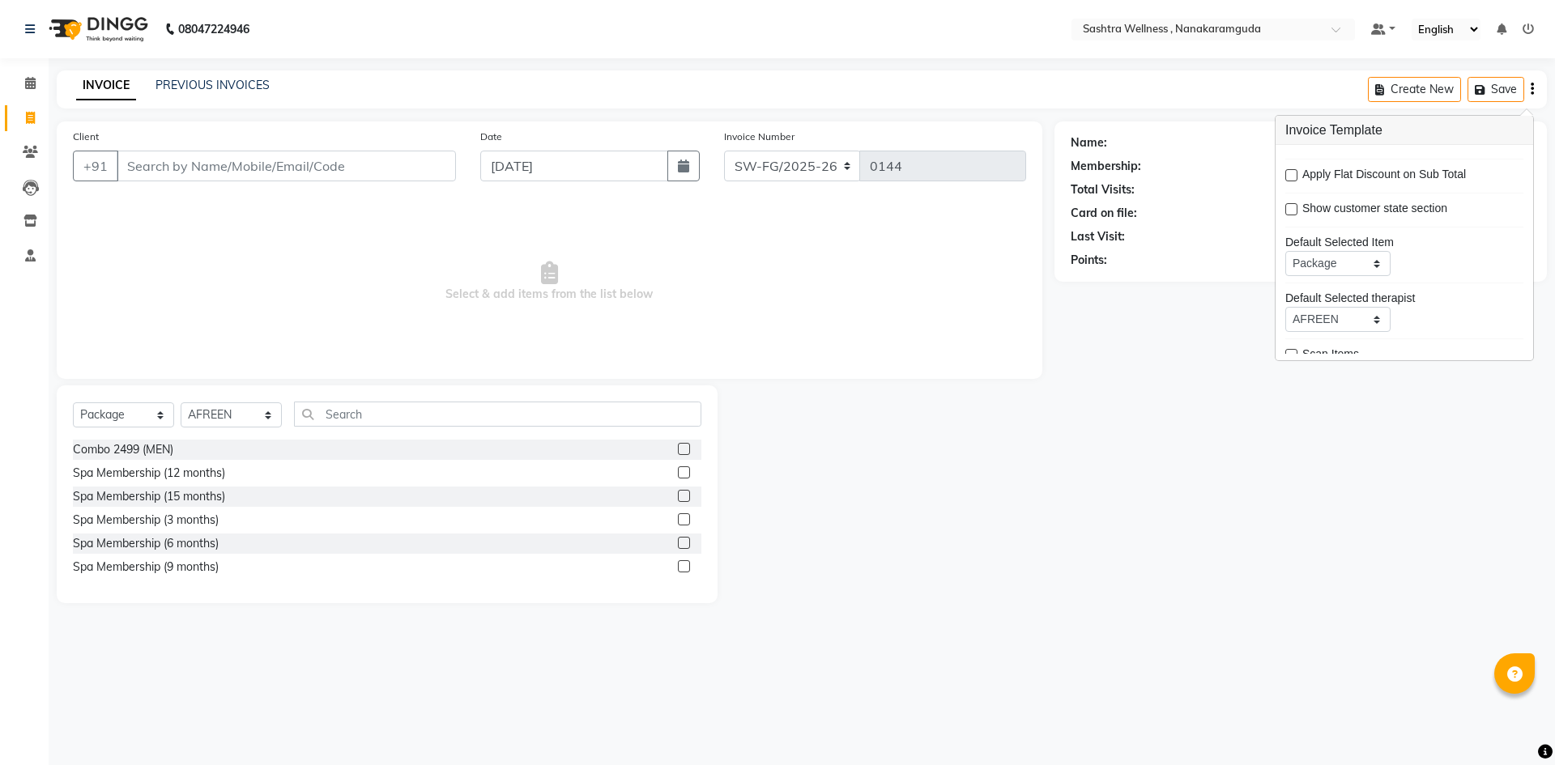
scroll to position [79, 0]
click at [1361, 249] on select "Service Product Membership Package Voucher Prepaid Gift Card" at bounding box center [1337, 251] width 105 height 25
select select "membership"
click at [1285, 239] on select "Service Product Membership Package Voucher Prepaid Gift Card" at bounding box center [1337, 251] width 105 height 25
click at [1184, 364] on div "Name: Membership: Total Visits: Card on file: Last Visit: Points:" at bounding box center [1306, 362] width 505 height 482
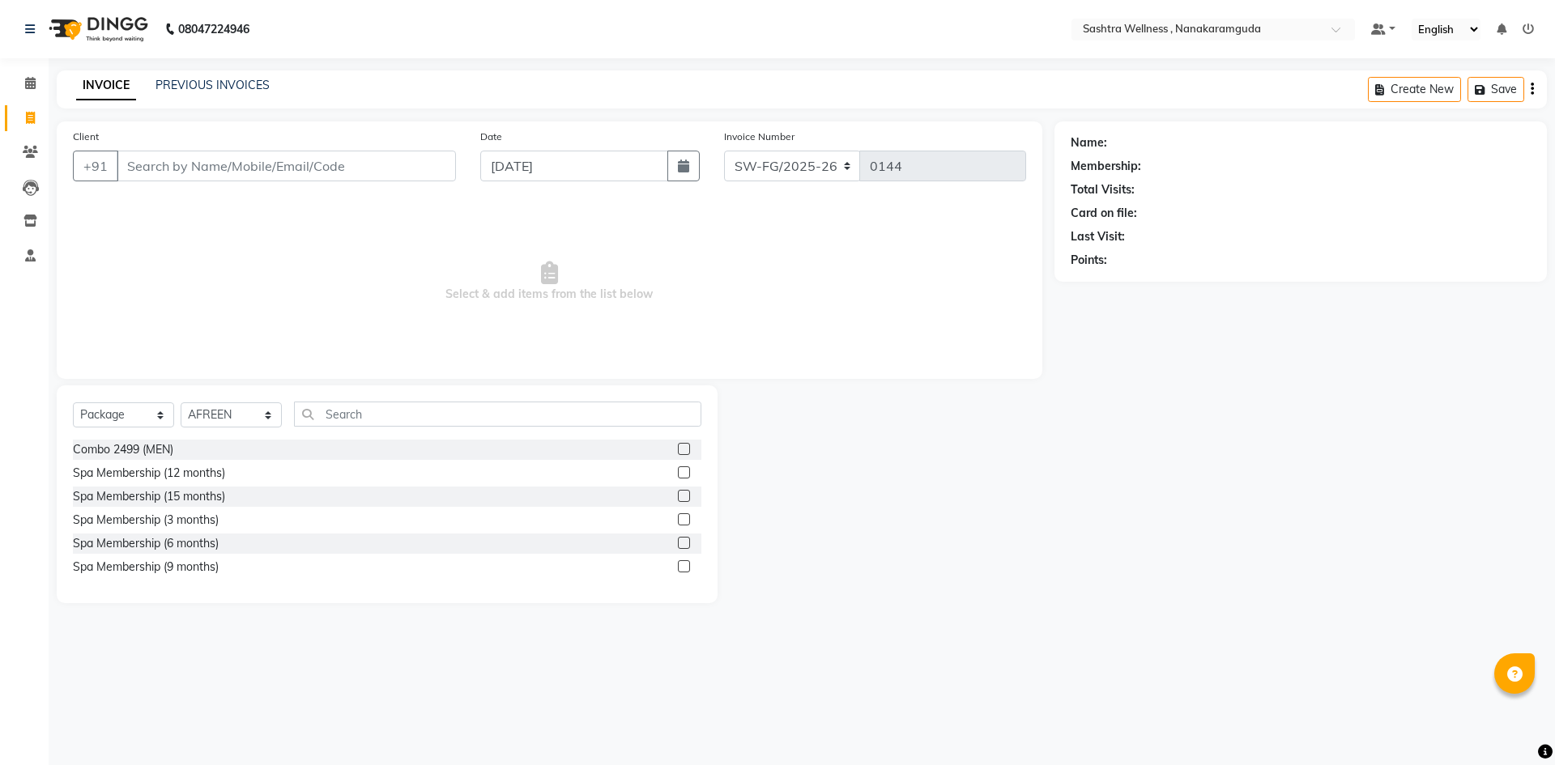
click at [1532, 89] on icon "button" at bounding box center [1532, 89] width 3 height 1
select select "membership"
select select "82473"
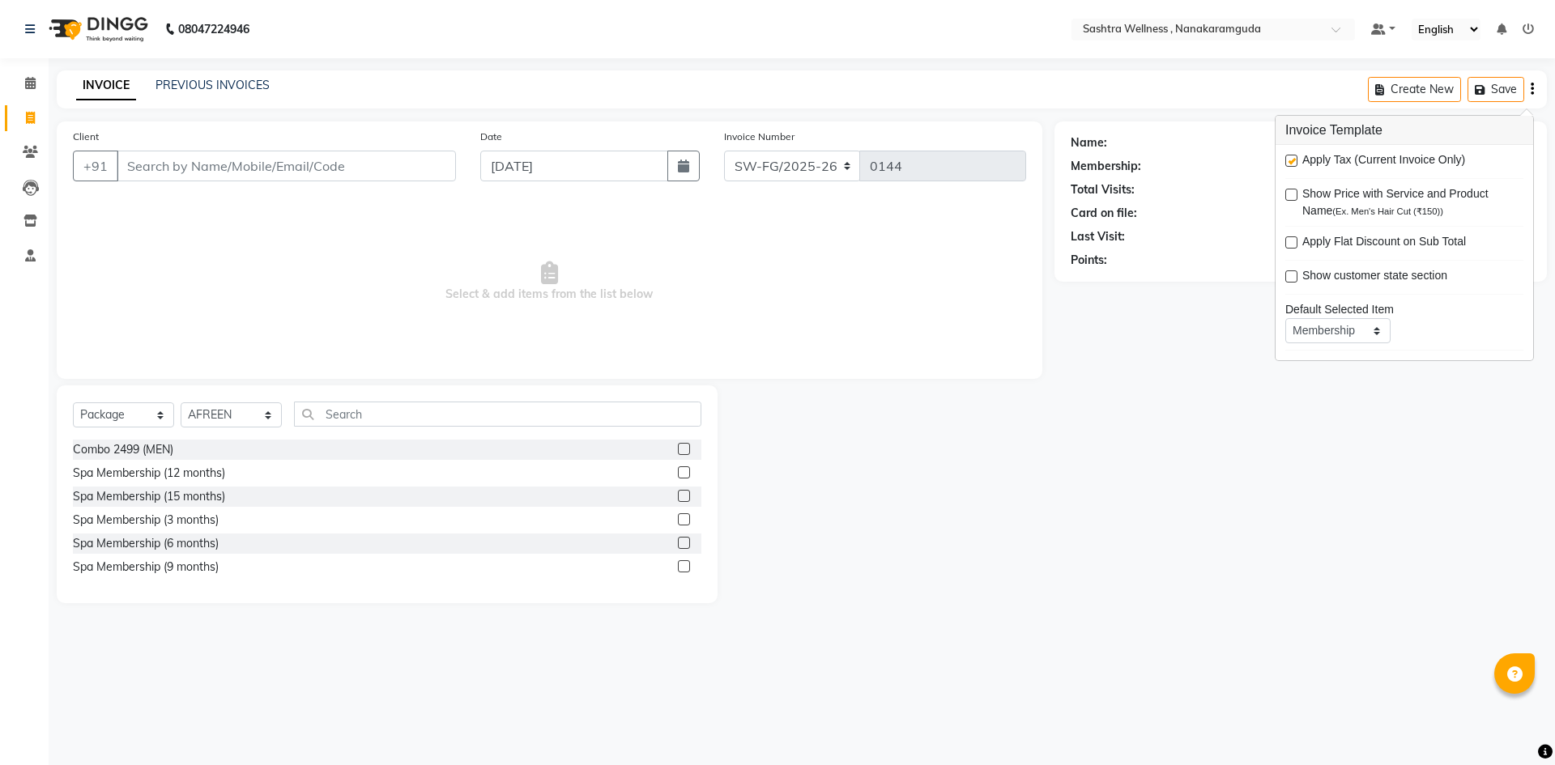
click at [1195, 526] on div "Name: Membership: Total Visits: Card on file: Last Visit: Points:" at bounding box center [1306, 362] width 505 height 482
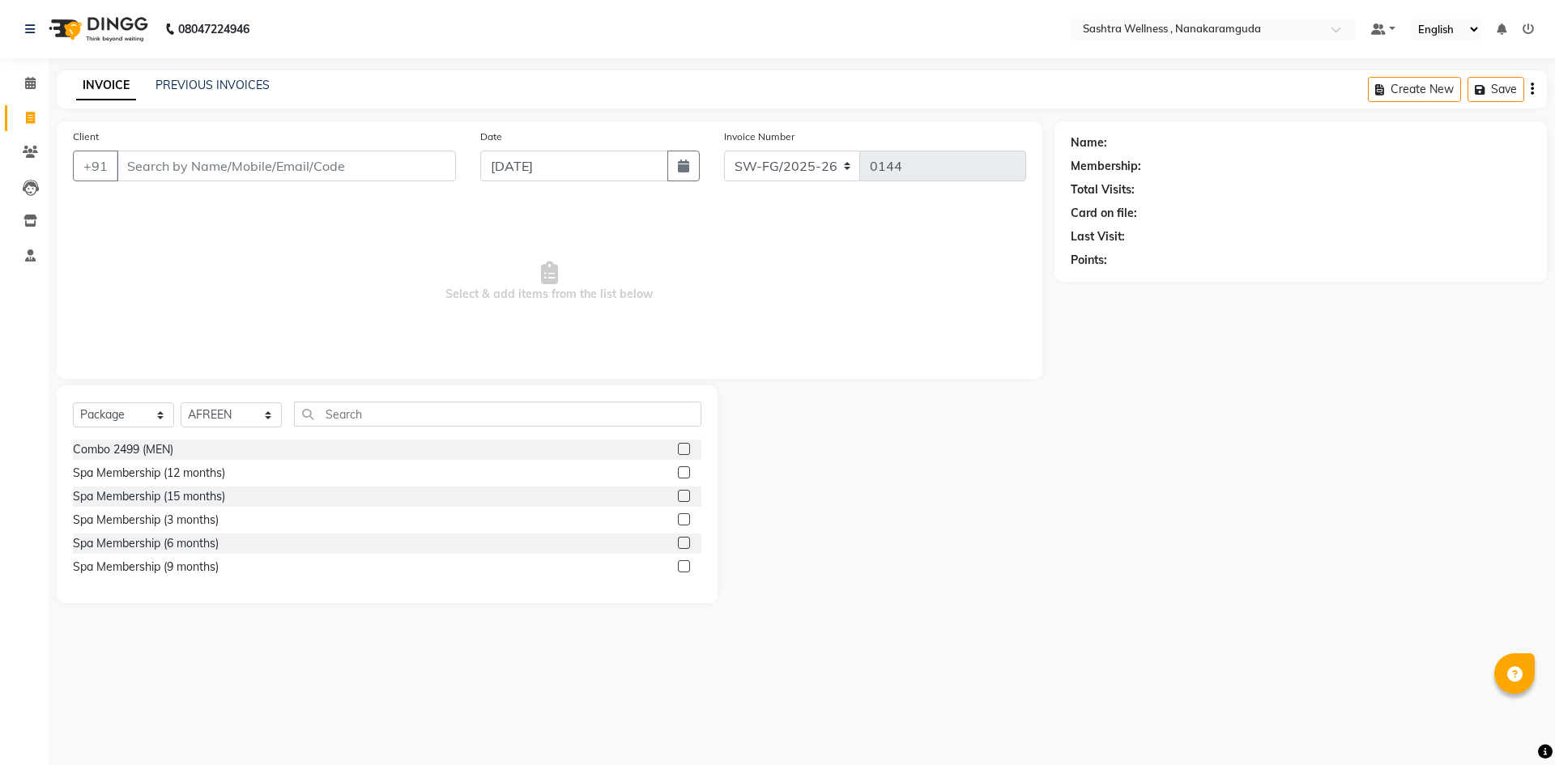
click at [1180, 436] on div "Name: Membership: Total Visits: Card on file: Last Visit: Points:" at bounding box center [1306, 362] width 505 height 482
click at [28, 84] on icon at bounding box center [30, 83] width 11 height 12
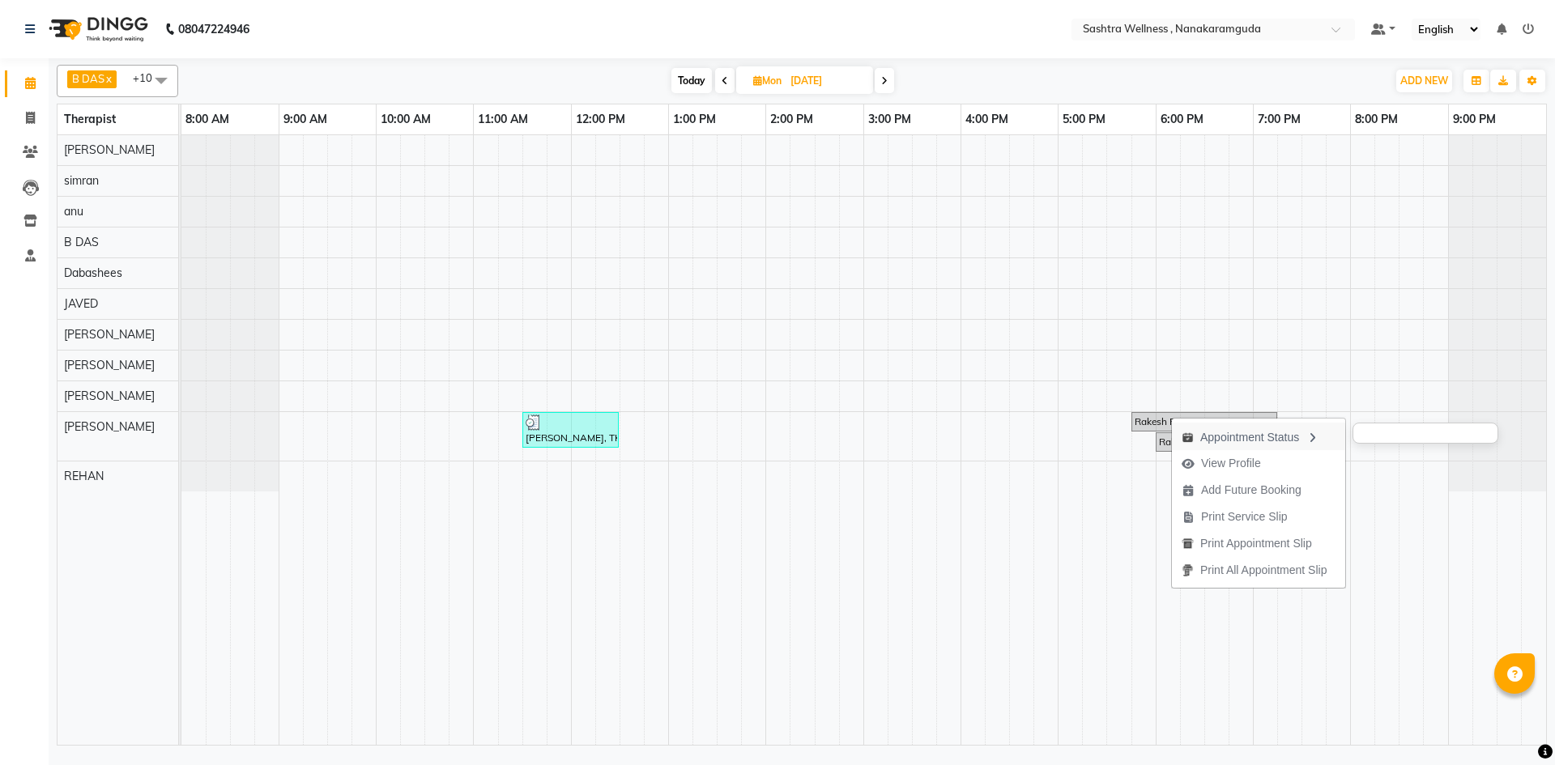
click at [1280, 438] on div "Appointment Status" at bounding box center [1258, 437] width 173 height 28
click at [1305, 539] on span "Print Service Slip" at bounding box center [1296, 541] width 87 height 17
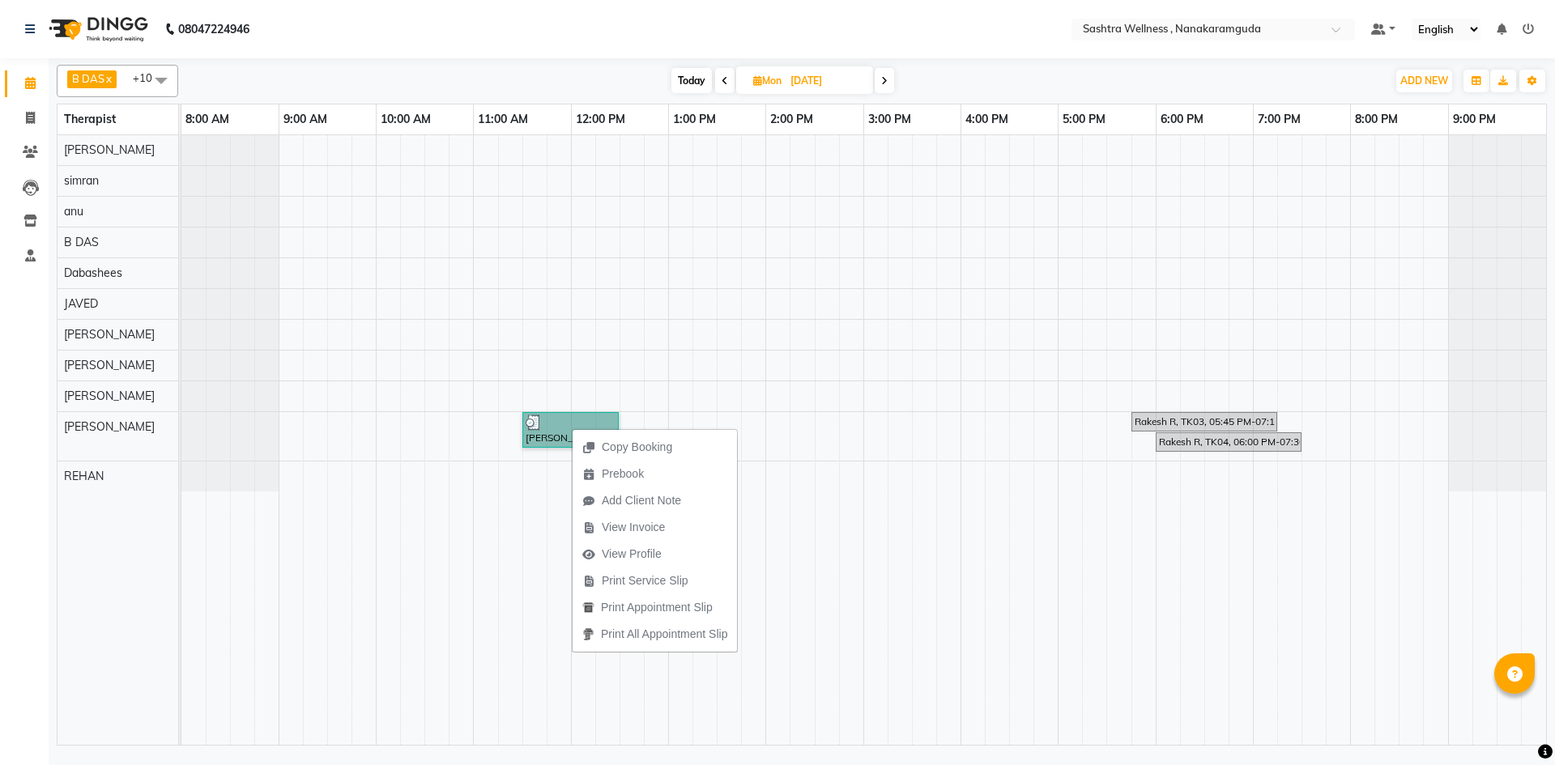
click at [1139, 729] on td at bounding box center [1143, 440] width 24 height 610
